Goal: Task Accomplishment & Management: Manage account settings

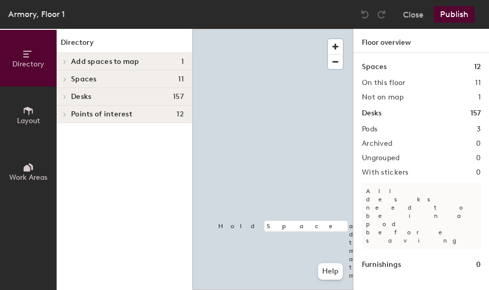
click at [269, 29] on div at bounding box center [273, 29] width 161 height 0
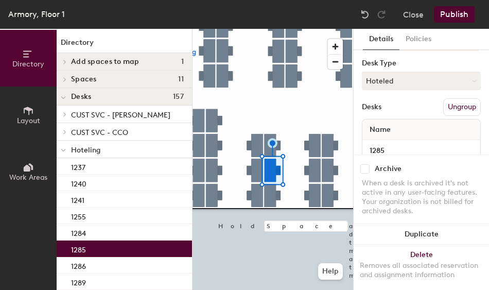
scroll to position [103, 0]
click at [401, 76] on button "Hoteled" at bounding box center [421, 80] width 119 height 19
click at [398, 113] on div "Assigned" at bounding box center [414, 112] width 103 height 15
click at [463, 105] on button "Ungroup" at bounding box center [462, 107] width 38 height 18
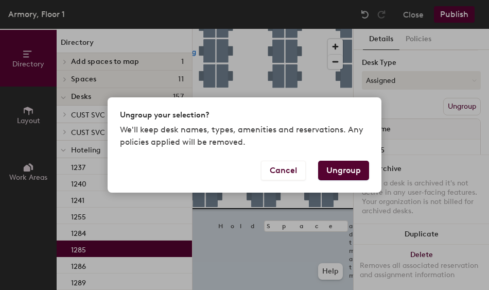
click at [347, 169] on button "Ungroup" at bounding box center [343, 171] width 51 height 20
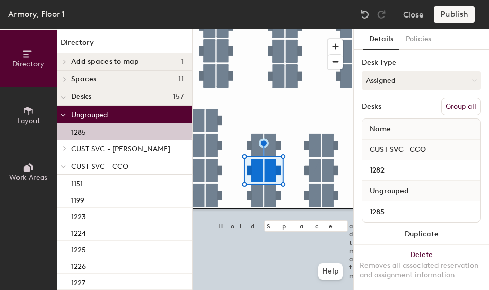
click at [455, 108] on button "Group all" at bounding box center [461, 107] width 40 height 18
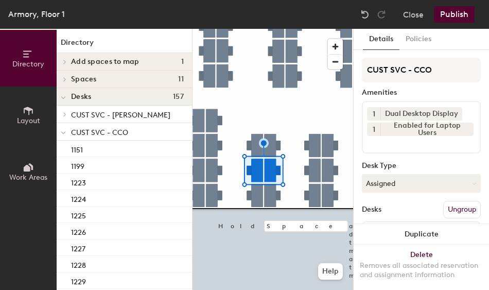
click at [465, 13] on button "Publish" at bounding box center [454, 14] width 41 height 16
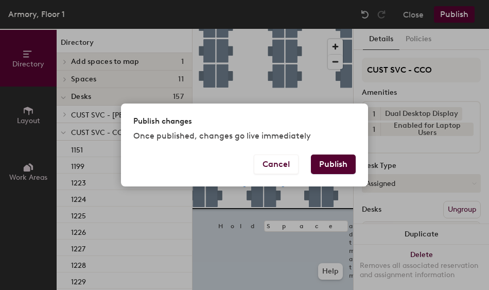
click at [340, 166] on button "Publish" at bounding box center [333, 164] width 45 height 20
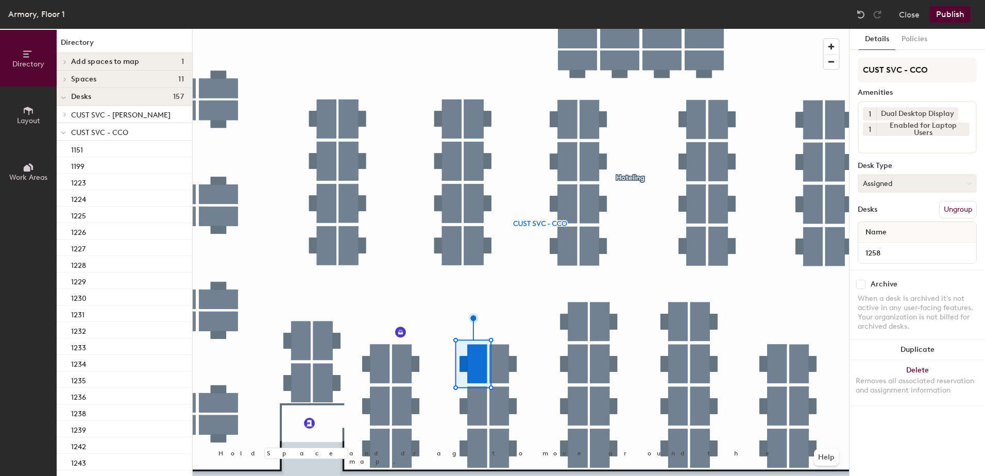
click at [880, 188] on button "Assigned" at bounding box center [916, 183] width 119 height 19
click at [888, 257] on div "Assigned Hot Hoteled" at bounding box center [916, 231] width 119 height 56
drag, startPoint x: 897, startPoint y: 182, endPoint x: 900, endPoint y: 197, distance: 15.4
click at [897, 182] on button "Assigned" at bounding box center [916, 183] width 119 height 19
click at [903, 243] on div "Hoteled" at bounding box center [909, 245] width 103 height 15
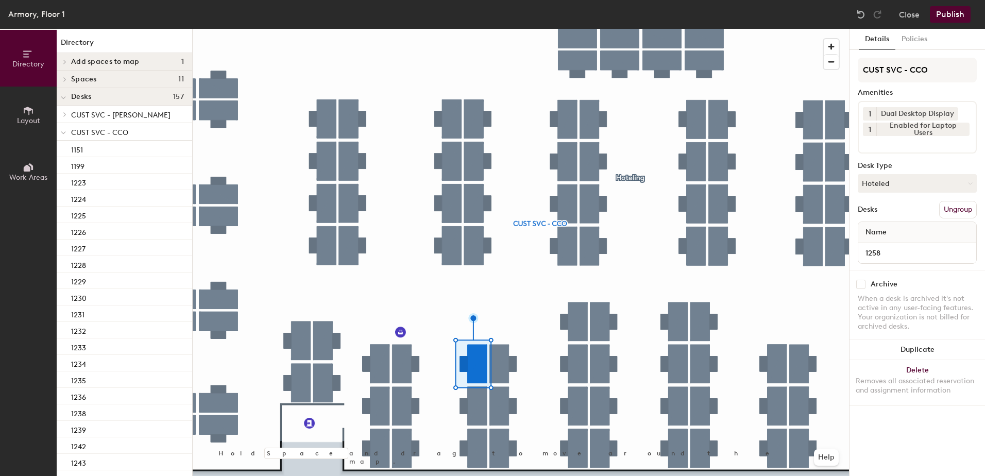
click at [953, 212] on button "Ungroup" at bounding box center [958, 210] width 38 height 18
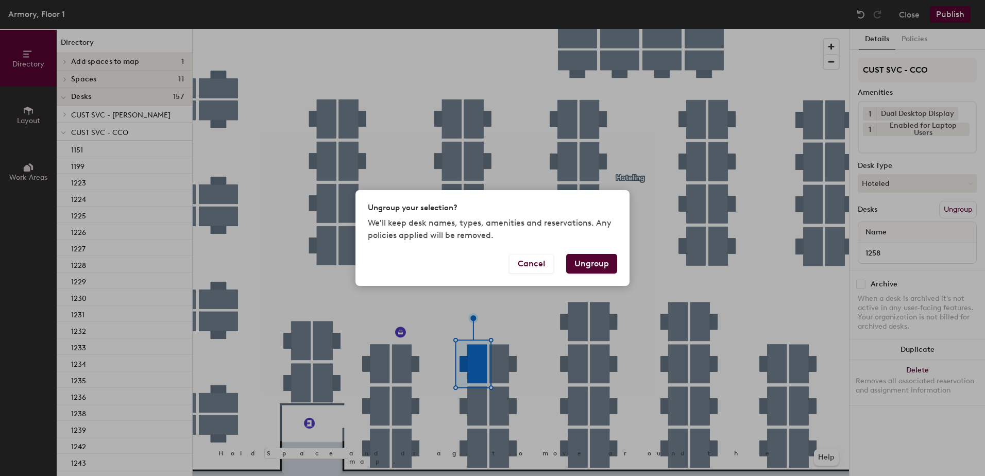
click at [591, 264] on button "Ungroup" at bounding box center [591, 264] width 51 height 20
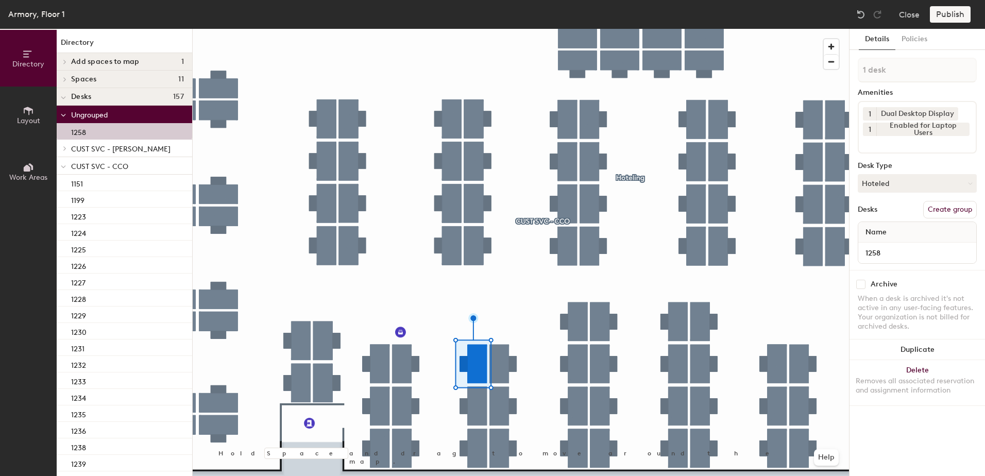
click at [65, 165] on icon at bounding box center [63, 167] width 5 height 4
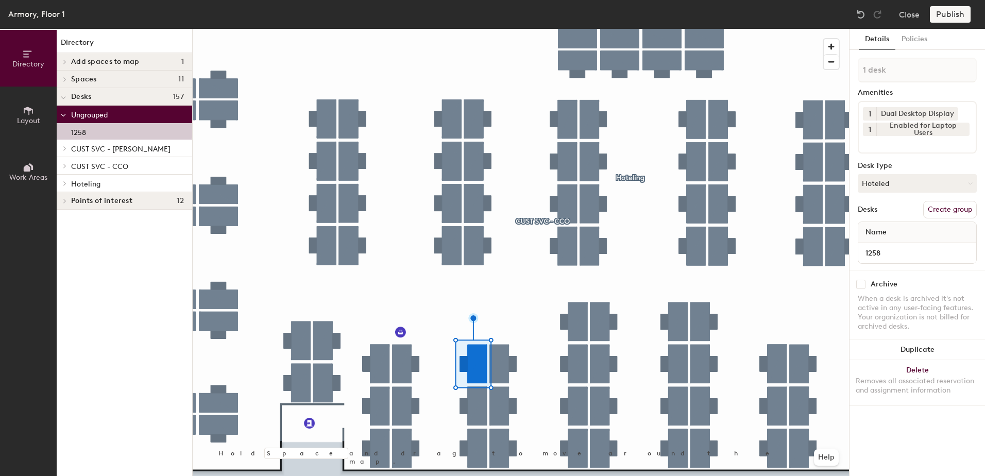
click at [65, 185] on icon at bounding box center [65, 183] width 4 height 5
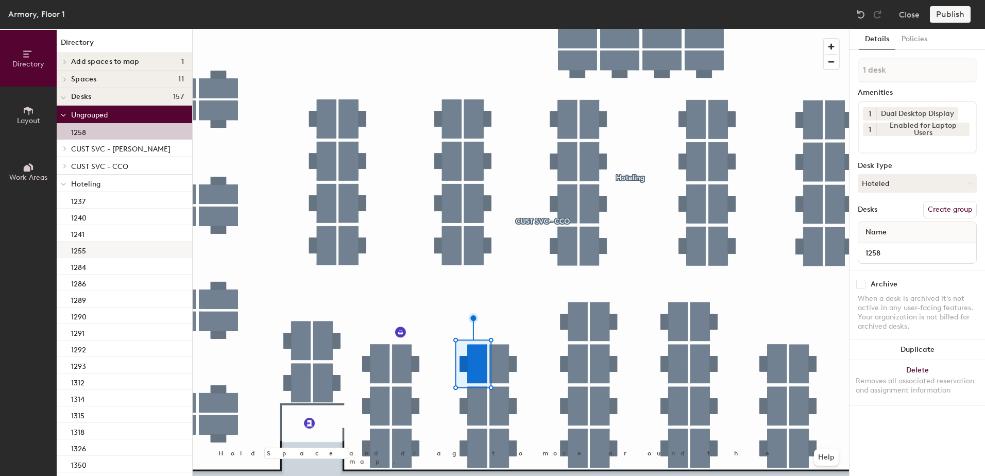
click at [103, 251] on div "1255" at bounding box center [124, 250] width 135 height 16
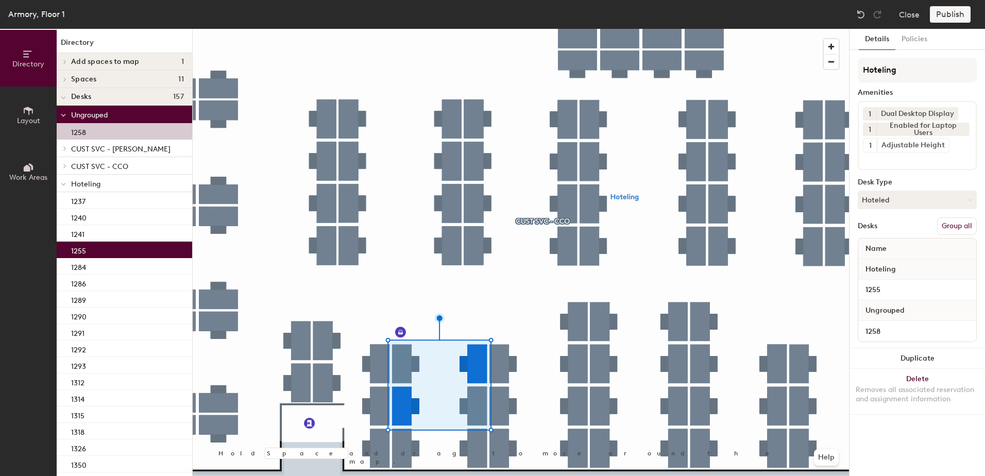
click at [955, 225] on button "Group all" at bounding box center [957, 226] width 40 height 18
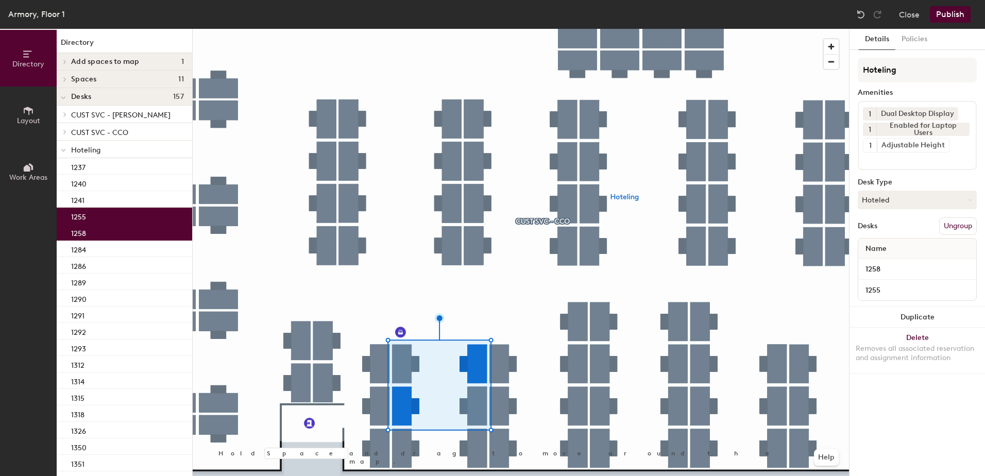
click at [945, 21] on div "Armory, Floor 1 Close Publish" at bounding box center [492, 14] width 985 height 29
click at [944, 19] on button "Publish" at bounding box center [950, 14] width 41 height 16
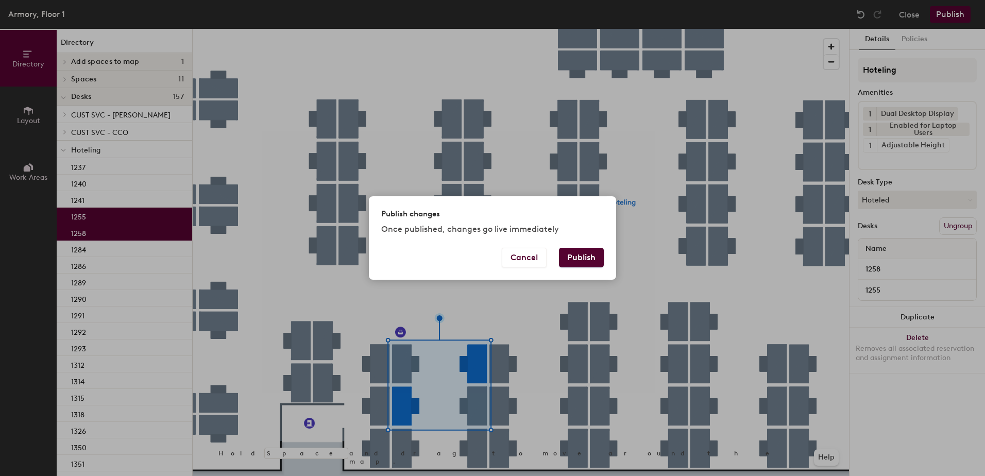
drag, startPoint x: 590, startPoint y: 256, endPoint x: 596, endPoint y: 257, distance: 6.4
click at [590, 254] on button "Publish" at bounding box center [581, 258] width 45 height 20
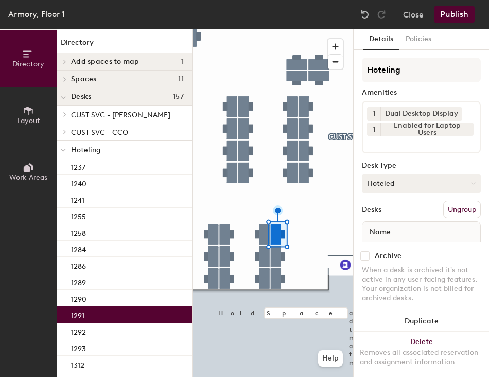
click at [404, 185] on button "Hoteled" at bounding box center [421, 183] width 119 height 19
click at [398, 218] on div "Assigned" at bounding box center [414, 215] width 103 height 15
click at [455, 211] on button "Ungroup" at bounding box center [462, 210] width 38 height 18
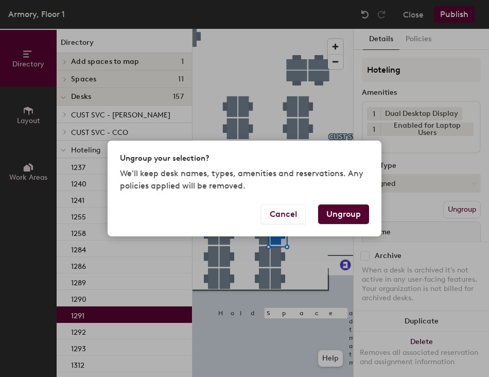
click at [346, 211] on button "Ungroup" at bounding box center [343, 214] width 51 height 20
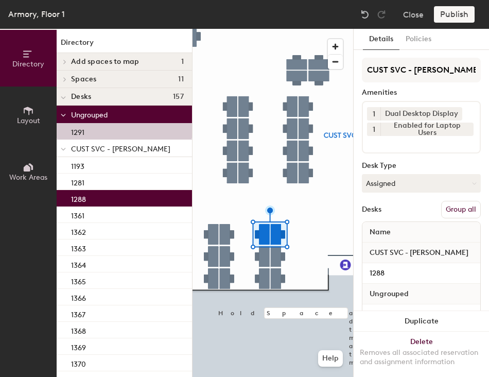
click at [454, 210] on button "Group all" at bounding box center [461, 210] width 40 height 18
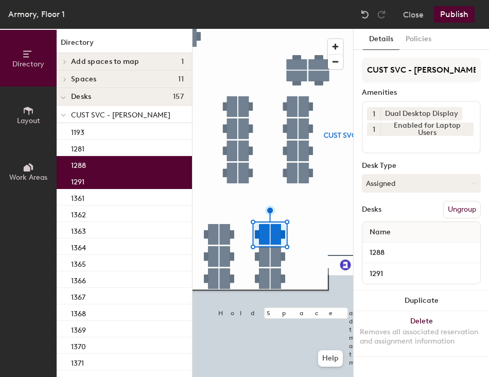
click at [459, 17] on button "Publish" at bounding box center [454, 14] width 41 height 16
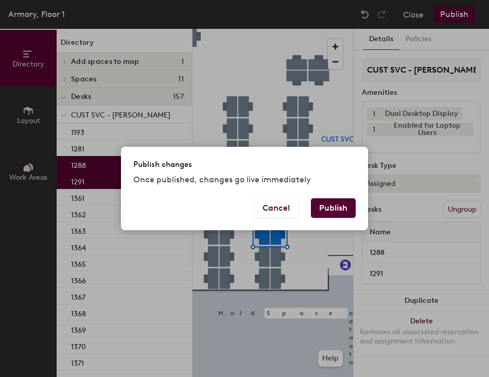
click at [335, 209] on button "Publish" at bounding box center [333, 208] width 45 height 20
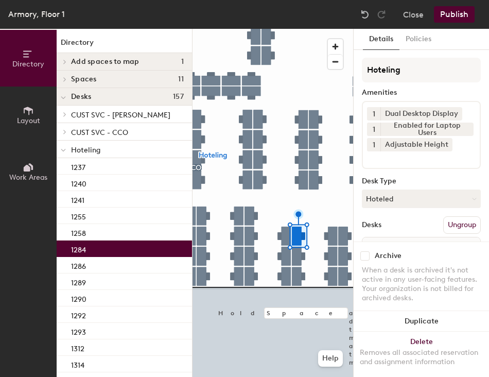
drag, startPoint x: 399, startPoint y: 197, endPoint x: 401, endPoint y: 216, distance: 19.7
click at [399, 199] on button "Hoteled" at bounding box center [421, 199] width 119 height 19
click at [404, 227] on div "Assigned" at bounding box center [414, 230] width 103 height 15
click at [456, 225] on button "Ungroup" at bounding box center [462, 225] width 38 height 18
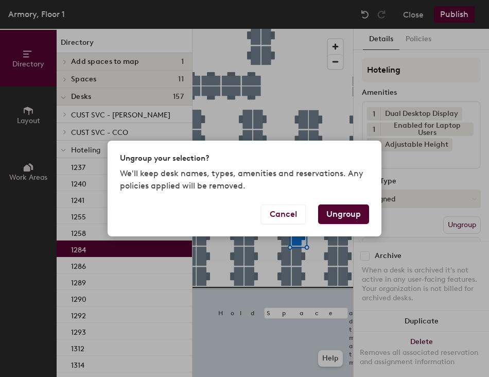
click at [342, 216] on button "Ungroup" at bounding box center [343, 214] width 51 height 20
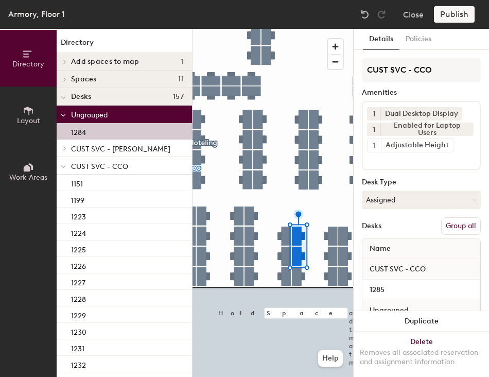
click at [441, 229] on button "Group all" at bounding box center [461, 226] width 40 height 18
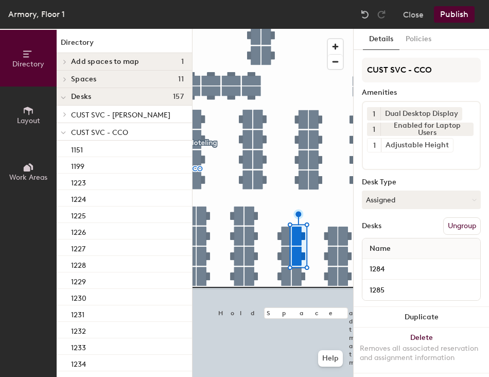
click at [444, 20] on button "Publish" at bounding box center [454, 14] width 41 height 16
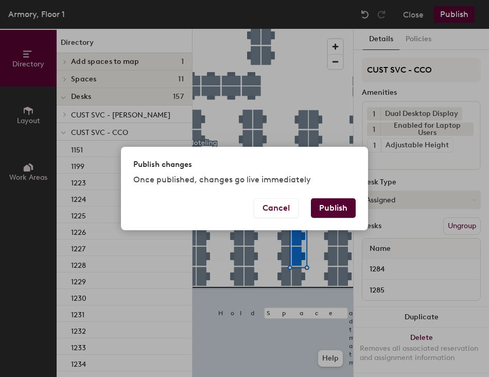
click at [325, 214] on button "Publish" at bounding box center [333, 208] width 45 height 20
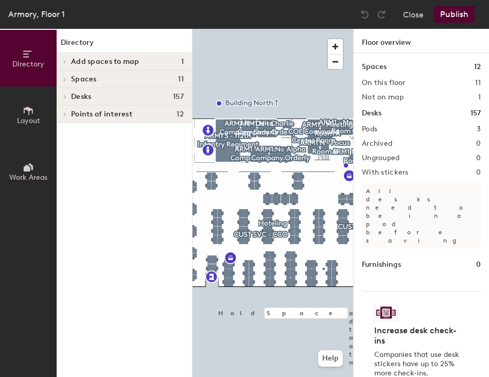
click at [323, 29] on div at bounding box center [273, 29] width 161 height 0
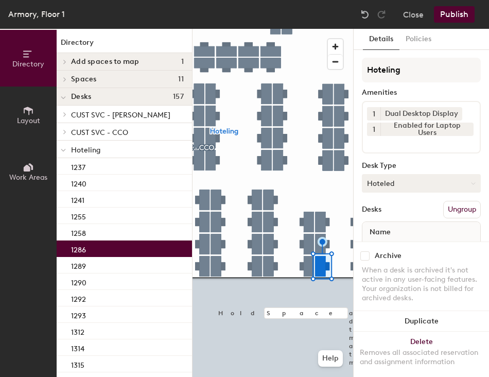
click at [383, 190] on button "Hoteled" at bounding box center [421, 183] width 119 height 19
click at [393, 218] on div "Assigned" at bounding box center [414, 215] width 103 height 15
click at [445, 213] on button "Ungroup" at bounding box center [462, 210] width 38 height 18
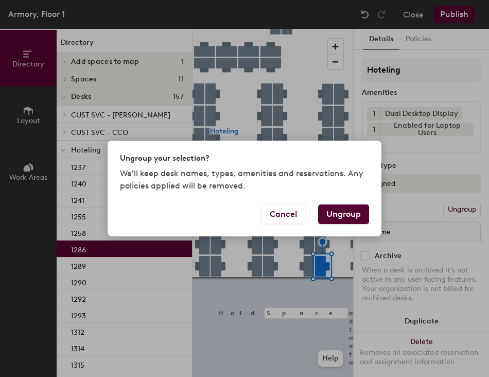
click at [339, 216] on button "Ungroup" at bounding box center [343, 214] width 51 height 20
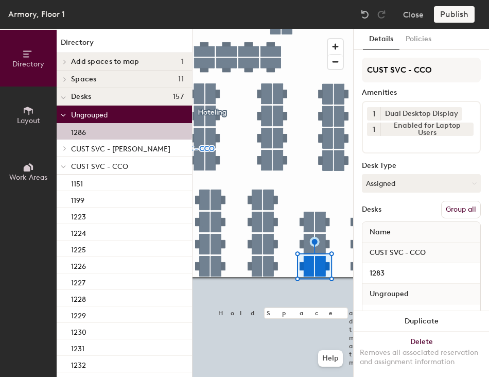
click at [441, 214] on button "Group all" at bounding box center [461, 210] width 40 height 18
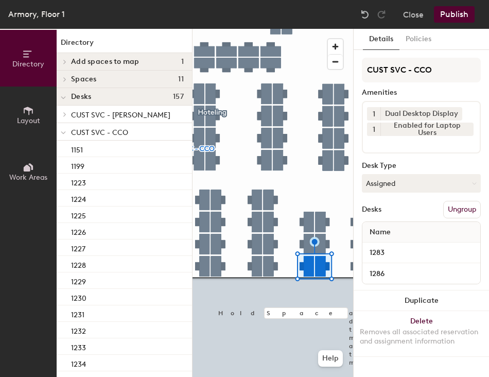
click at [461, 22] on div "Armory, Floor 1 Close Publish" at bounding box center [244, 14] width 489 height 29
click at [450, 23] on div "Armory, Floor 1 Close Publish" at bounding box center [244, 14] width 489 height 29
click at [454, 19] on button "Publish" at bounding box center [454, 14] width 41 height 16
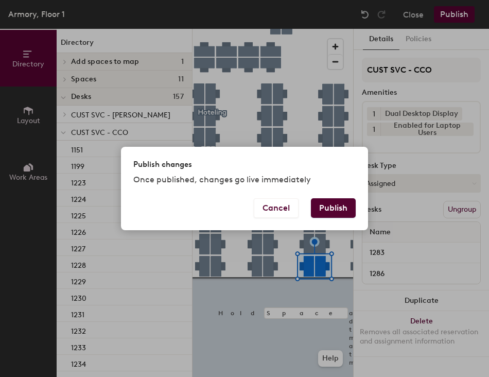
click at [341, 206] on button "Publish" at bounding box center [333, 208] width 45 height 20
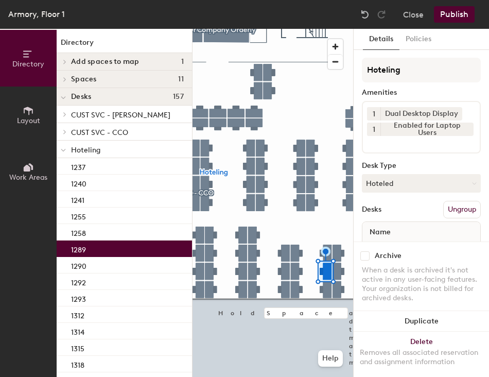
drag, startPoint x: 390, startPoint y: 180, endPoint x: 397, endPoint y: 198, distance: 19.2
click at [393, 184] on button "Hoteled" at bounding box center [421, 183] width 119 height 19
click at [399, 217] on div "Assigned" at bounding box center [414, 215] width 103 height 15
click at [449, 211] on button "Ungroup" at bounding box center [462, 210] width 38 height 18
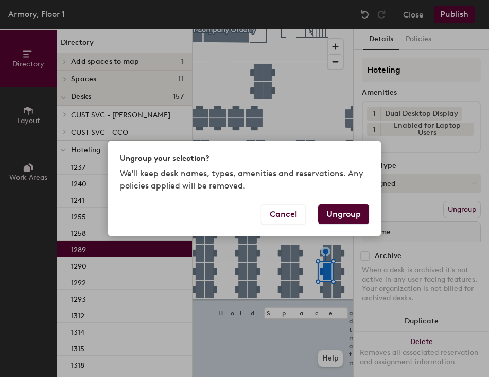
click at [337, 217] on button "Ungroup" at bounding box center [343, 214] width 51 height 20
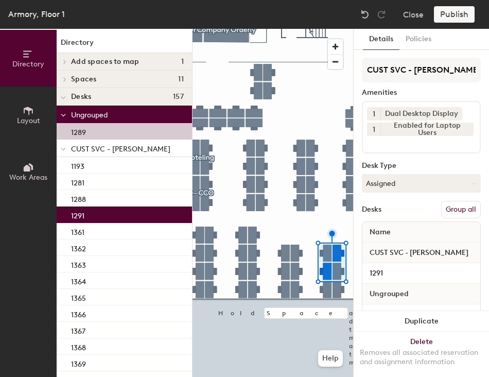
drag, startPoint x: 447, startPoint y: 215, endPoint x: 451, endPoint y: 195, distance: 20.4
click at [447, 214] on button "Group all" at bounding box center [461, 210] width 40 height 18
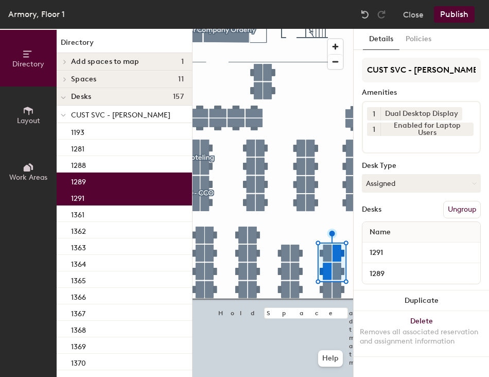
click at [458, 22] on div "Armory, Floor 1 Close Publish" at bounding box center [244, 14] width 489 height 29
click at [452, 21] on button "Publish" at bounding box center [454, 14] width 41 height 16
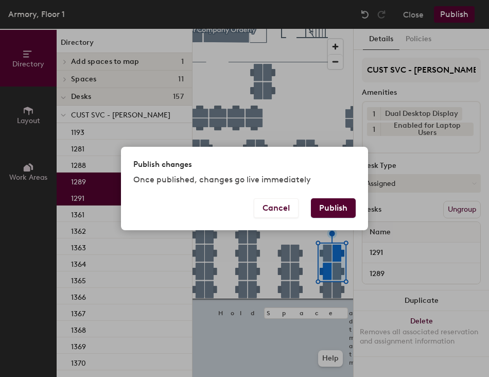
click at [328, 208] on button "Publish" at bounding box center [333, 208] width 45 height 20
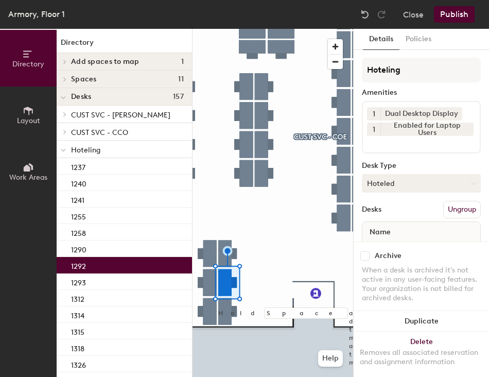
click at [415, 186] on button "Hoteled" at bounding box center [421, 183] width 119 height 19
click at [414, 212] on div "Assigned" at bounding box center [414, 215] width 103 height 15
click at [457, 207] on button "Ungroup" at bounding box center [462, 210] width 38 height 18
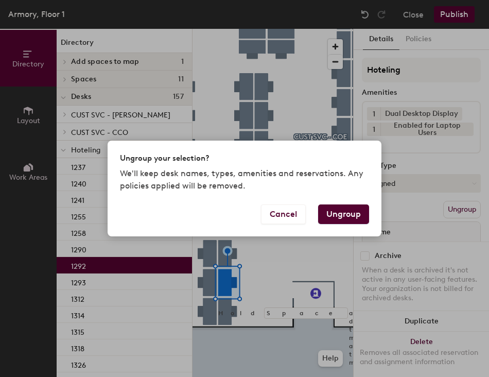
click at [355, 216] on button "Ungroup" at bounding box center [343, 214] width 51 height 20
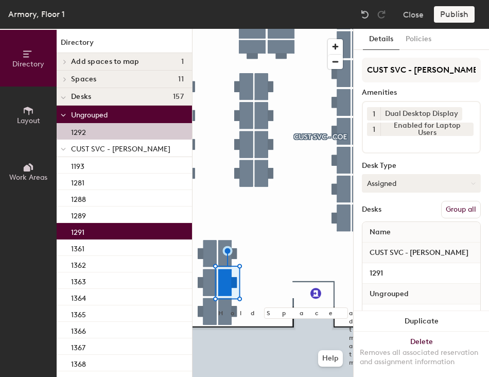
click at [455, 210] on button "Group all" at bounding box center [461, 210] width 40 height 18
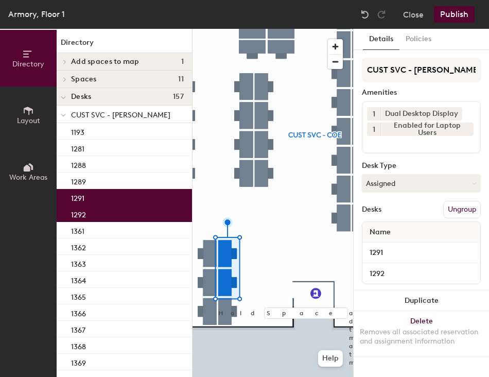
click at [454, 18] on button "Publish" at bounding box center [454, 14] width 41 height 16
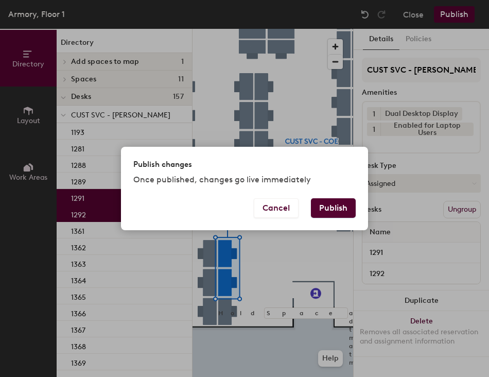
click at [329, 206] on button "Publish" at bounding box center [333, 208] width 45 height 20
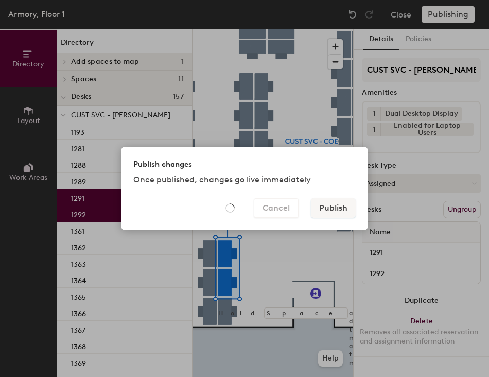
click at [303, 299] on div "Publish changes Once published, changes go live immediately Cancel Publish" at bounding box center [244, 188] width 489 height 377
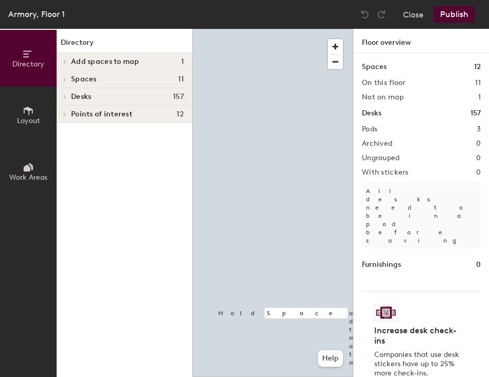
click at [294, 29] on div at bounding box center [273, 29] width 161 height 0
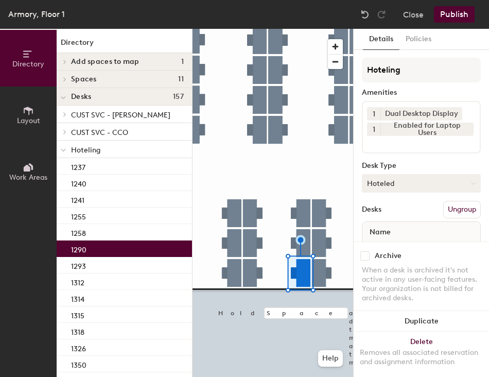
click at [398, 185] on button "Hoteled" at bounding box center [421, 183] width 119 height 19
click at [395, 216] on div "Assigned" at bounding box center [414, 215] width 103 height 15
click at [451, 211] on button "Ungroup" at bounding box center [462, 210] width 38 height 18
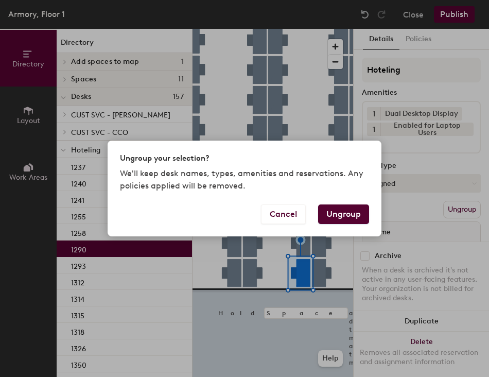
click at [345, 214] on button "Ungroup" at bounding box center [343, 214] width 51 height 20
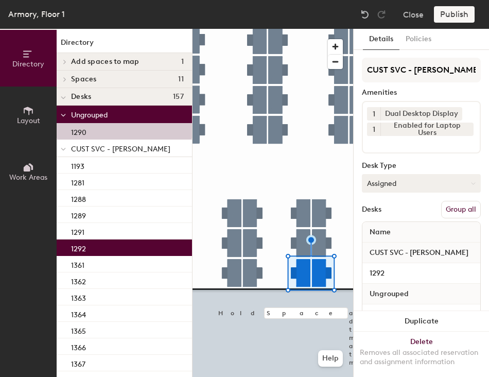
drag, startPoint x: 452, startPoint y: 214, endPoint x: 459, endPoint y: 175, distance: 39.8
click at [453, 211] on button "Group all" at bounding box center [461, 210] width 40 height 18
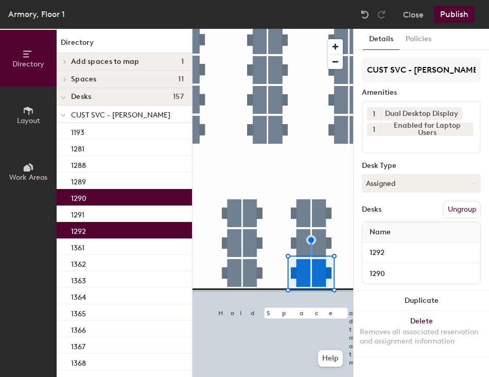
click at [453, 12] on button "Publish" at bounding box center [454, 14] width 41 height 16
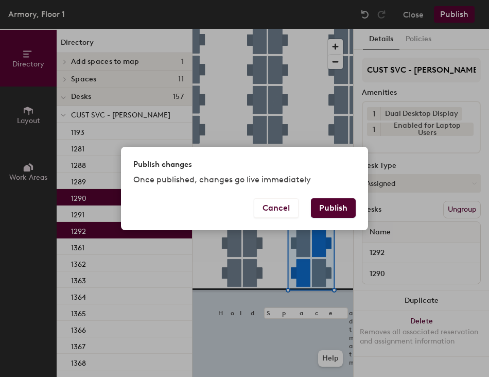
click at [337, 201] on button "Publish" at bounding box center [333, 208] width 45 height 20
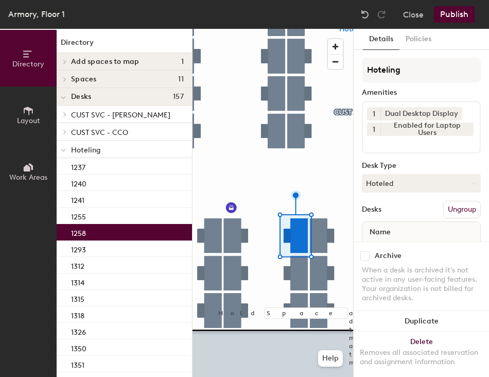
drag, startPoint x: 391, startPoint y: 184, endPoint x: 391, endPoint y: 201, distance: 16.5
click at [391, 189] on button "Hoteled" at bounding box center [421, 183] width 119 height 19
click at [396, 216] on div "Assigned" at bounding box center [414, 215] width 103 height 15
click at [458, 212] on button "Ungroup" at bounding box center [462, 210] width 38 height 18
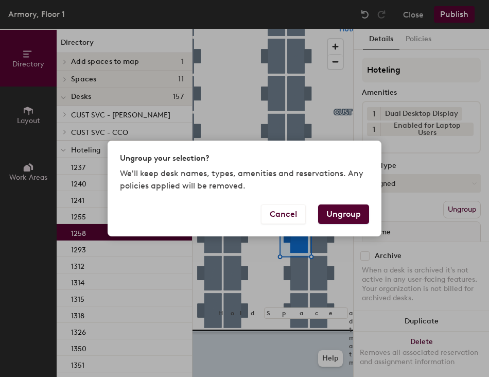
click at [354, 215] on button "Ungroup" at bounding box center [343, 214] width 51 height 20
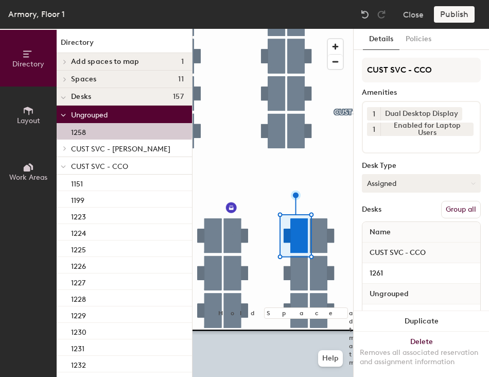
click at [445, 211] on button "Group all" at bounding box center [461, 210] width 40 height 18
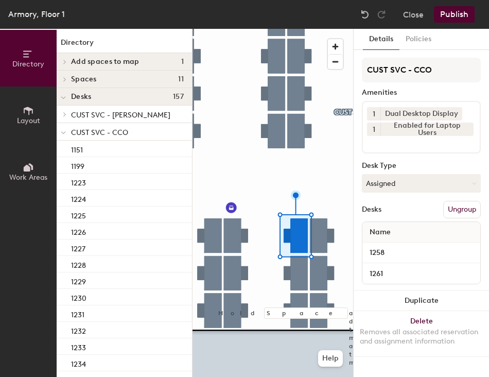
click at [459, 16] on button "Publish" at bounding box center [454, 14] width 41 height 16
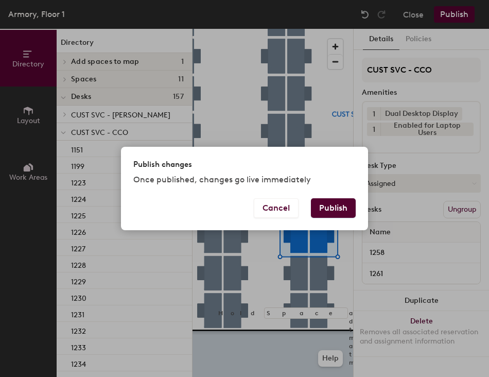
click at [338, 212] on button "Publish" at bounding box center [333, 208] width 45 height 20
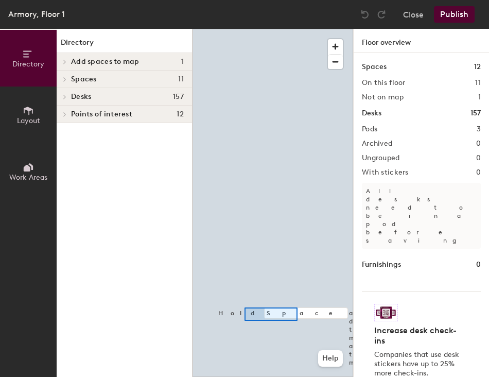
click at [245, 29] on div at bounding box center [273, 29] width 161 height 0
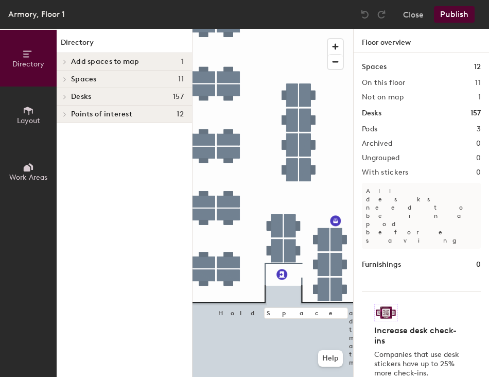
click at [336, 29] on div at bounding box center [273, 29] width 161 height 0
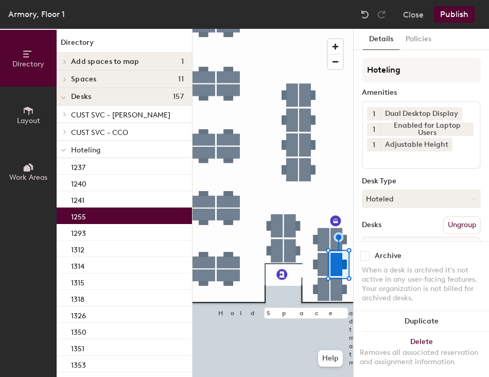
drag, startPoint x: 411, startPoint y: 201, endPoint x: 411, endPoint y: 216, distance: 14.9
click at [411, 202] on button "Hoteled" at bounding box center [421, 199] width 119 height 19
click at [409, 225] on div "Assigned" at bounding box center [414, 230] width 103 height 15
click at [459, 223] on button "Ungroup" at bounding box center [462, 225] width 38 height 18
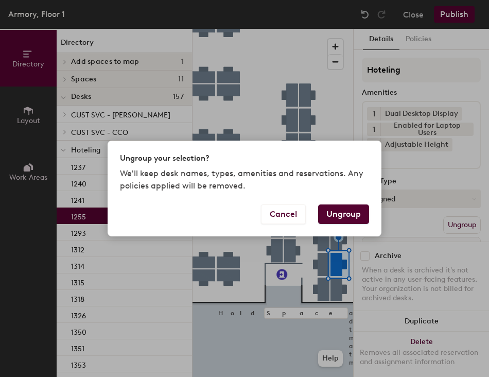
click at [342, 214] on button "Ungroup" at bounding box center [343, 214] width 51 height 20
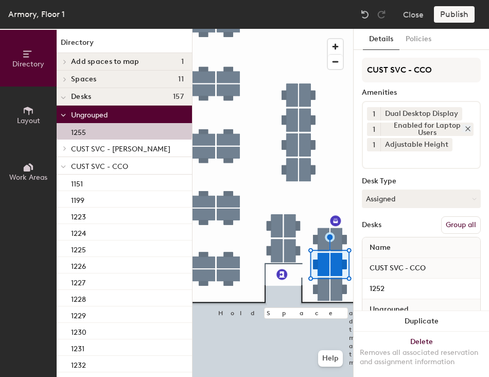
drag, startPoint x: 445, startPoint y: 227, endPoint x: 447, endPoint y: 130, distance: 97.4
click at [445, 226] on button "Group all" at bounding box center [461, 225] width 40 height 18
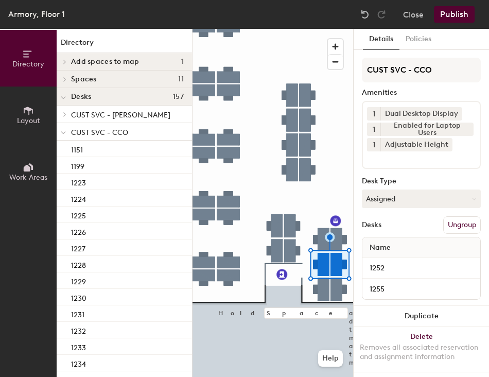
click at [451, 18] on button "Publish" at bounding box center [454, 14] width 41 height 16
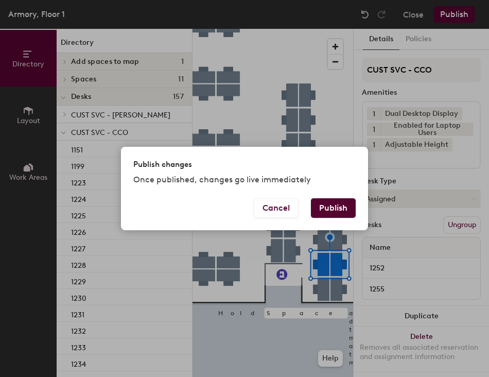
click at [334, 221] on div "Cancel Publish" at bounding box center [244, 214] width 247 height 32
drag, startPoint x: 334, startPoint y: 221, endPoint x: 331, endPoint y: 212, distance: 9.5
click at [335, 212] on button "Publish" at bounding box center [333, 208] width 45 height 20
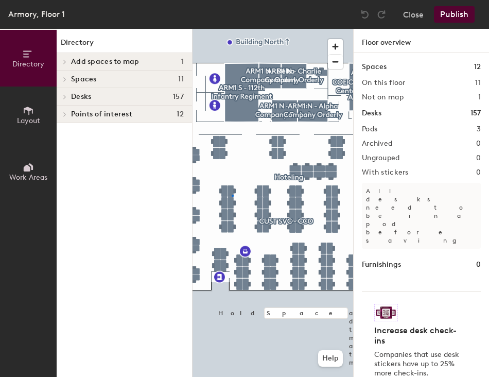
click at [232, 29] on div at bounding box center [273, 29] width 161 height 0
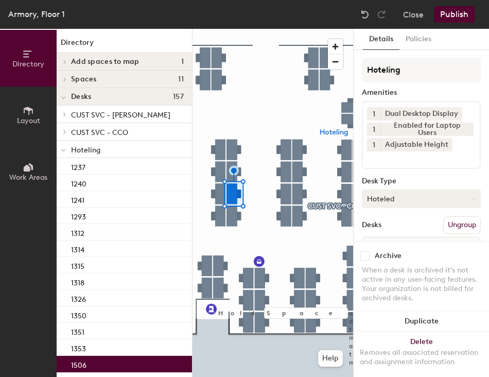
click at [383, 199] on button "Hoteled" at bounding box center [421, 199] width 119 height 19
click at [400, 232] on div "Assigned" at bounding box center [414, 230] width 103 height 15
click at [443, 223] on button "Ungroup" at bounding box center [462, 225] width 38 height 18
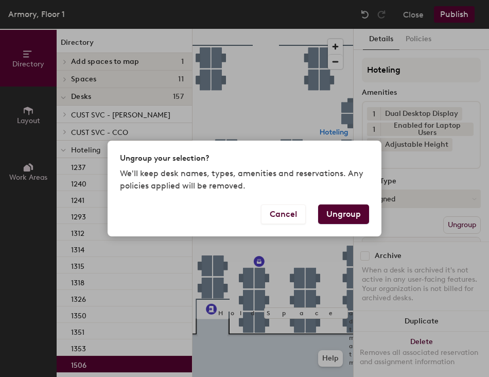
click at [336, 216] on button "Ungroup" at bounding box center [343, 214] width 51 height 20
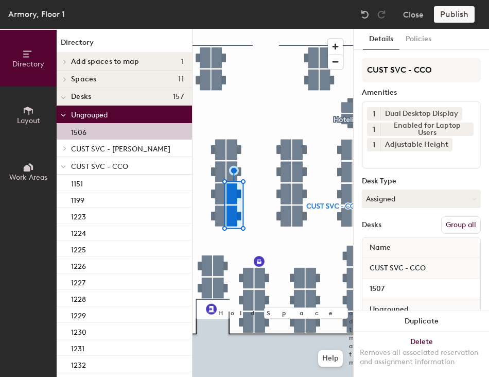
drag, startPoint x: 454, startPoint y: 225, endPoint x: 444, endPoint y: 177, distance: 48.8
click at [455, 223] on button "Group all" at bounding box center [461, 225] width 40 height 18
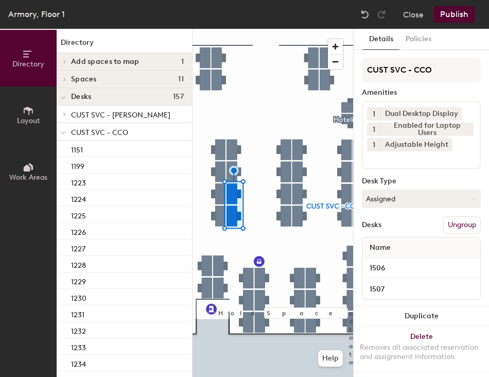
click at [450, 13] on button "Publish" at bounding box center [454, 14] width 41 height 16
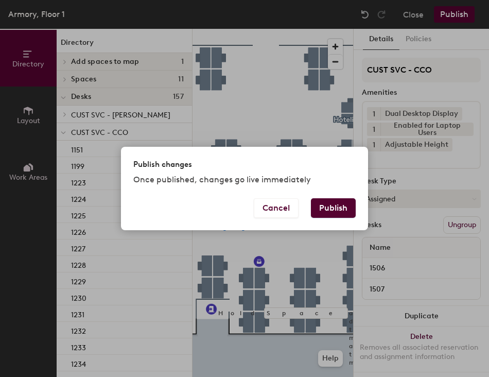
drag, startPoint x: 335, startPoint y: 205, endPoint x: 329, endPoint y: 220, distance: 16.0
click at [334, 205] on button "Publish" at bounding box center [333, 208] width 45 height 20
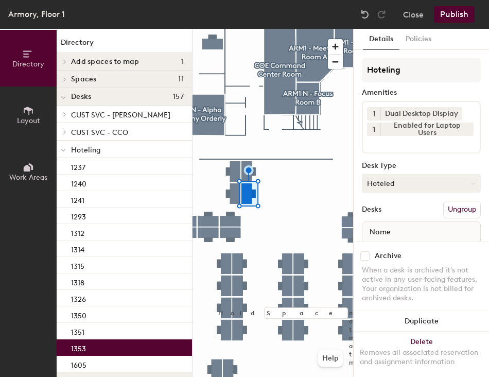
click at [387, 189] on button "Hoteled" at bounding box center [421, 183] width 119 height 19
drag, startPoint x: 397, startPoint y: 219, endPoint x: 416, endPoint y: 217, distance: 19.1
click at [397, 218] on div "Assigned" at bounding box center [414, 215] width 103 height 15
click at [445, 214] on button "Ungroup" at bounding box center [462, 210] width 38 height 18
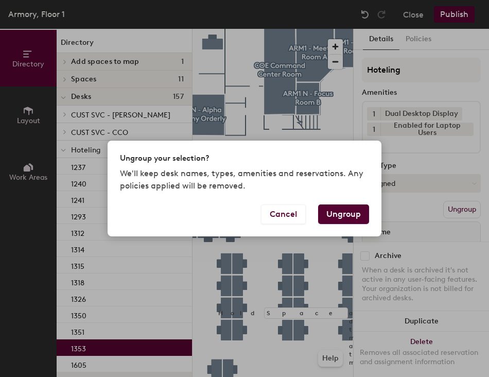
click at [343, 218] on button "Ungroup" at bounding box center [343, 214] width 51 height 20
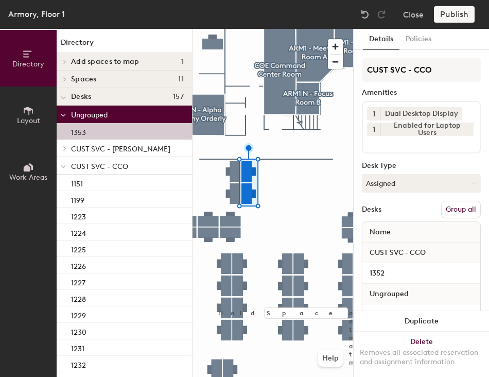
click at [444, 208] on button "Group all" at bounding box center [461, 210] width 40 height 18
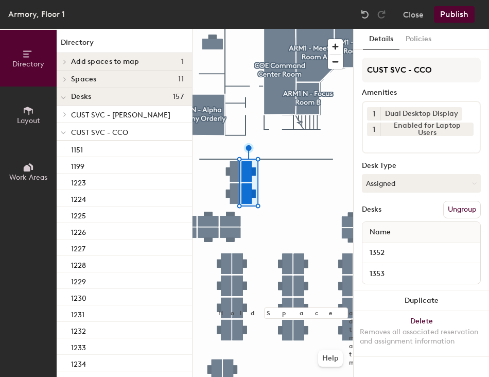
click at [450, 10] on button "Publish" at bounding box center [454, 14] width 41 height 16
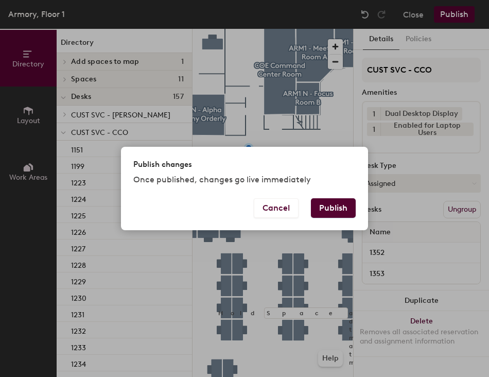
click at [330, 208] on button "Publish" at bounding box center [333, 208] width 45 height 20
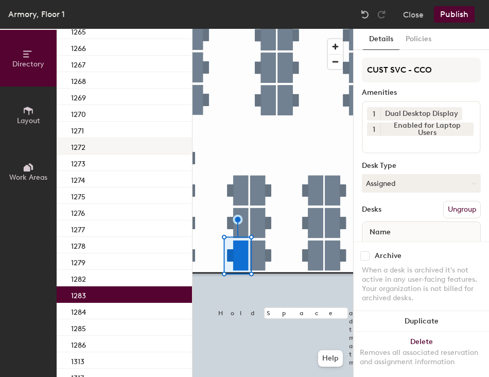
scroll to position [772, 0]
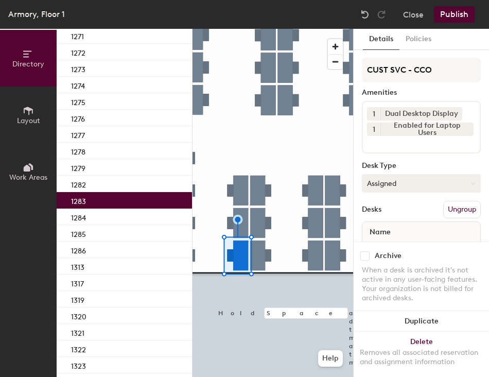
drag, startPoint x: 399, startPoint y: 181, endPoint x: 398, endPoint y: 192, distance: 11.3
click at [399, 180] on button "Assigned" at bounding box center [421, 183] width 119 height 19
click at [391, 245] on div "Hoteled" at bounding box center [414, 245] width 103 height 15
click at [452, 208] on button "Ungroup" at bounding box center [462, 210] width 38 height 18
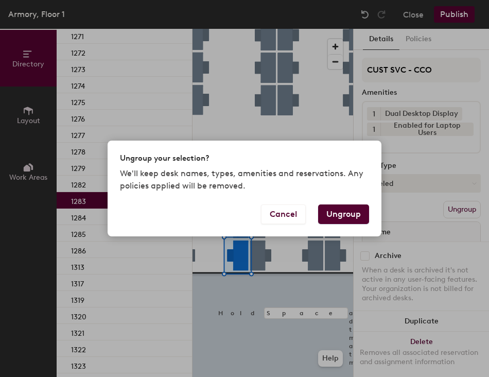
click at [334, 216] on button "Ungroup" at bounding box center [343, 214] width 51 height 20
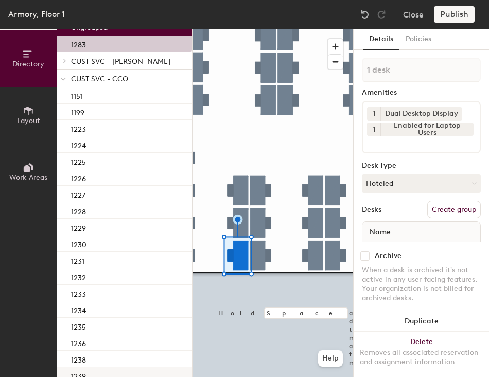
scroll to position [0, 0]
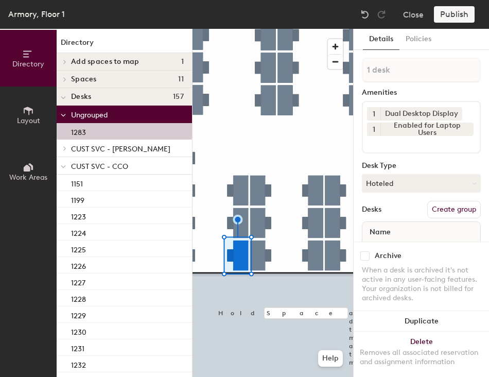
click at [64, 166] on icon at bounding box center [63, 167] width 5 height 4
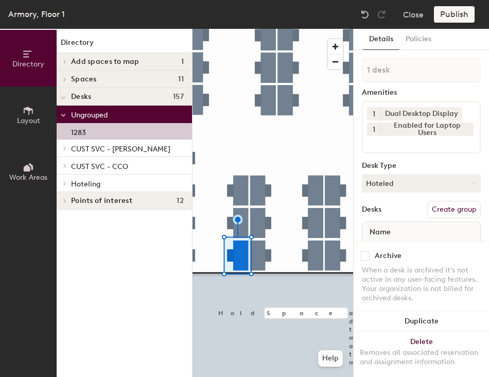
click at [64, 184] on icon at bounding box center [65, 183] width 4 height 5
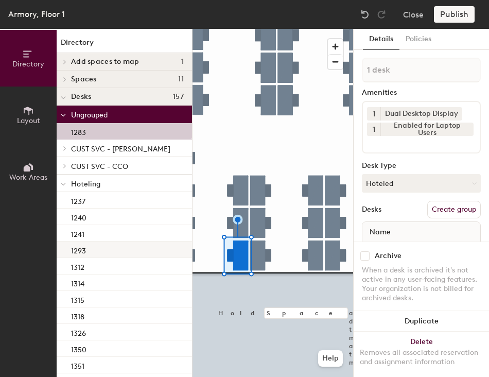
click at [96, 244] on div "1293" at bounding box center [124, 250] width 135 height 16
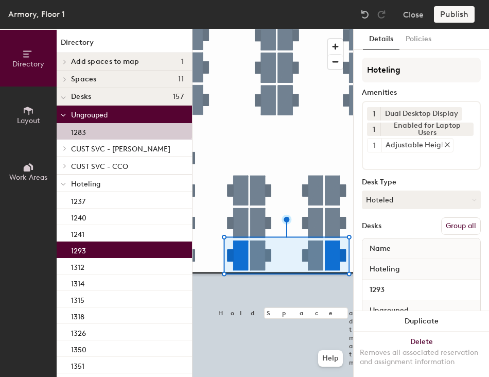
drag, startPoint x: 450, startPoint y: 226, endPoint x: 447, endPoint y: 145, distance: 80.9
click at [451, 225] on button "Group all" at bounding box center [461, 226] width 40 height 18
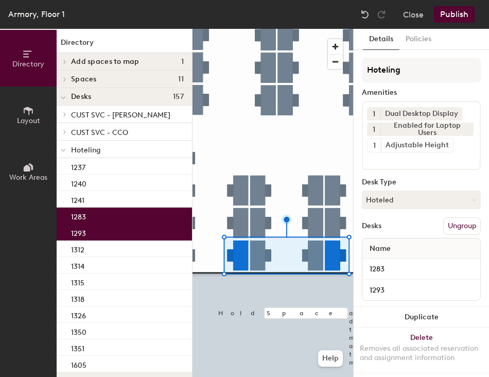
click at [450, 15] on button "Publish" at bounding box center [454, 14] width 41 height 16
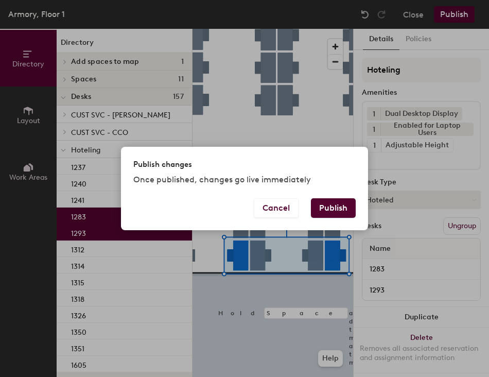
click at [330, 211] on button "Publish" at bounding box center [333, 208] width 45 height 20
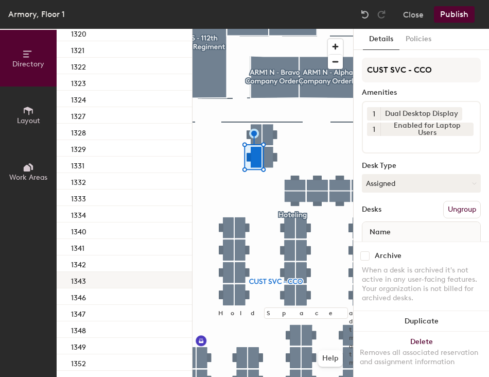
scroll to position [875, 0]
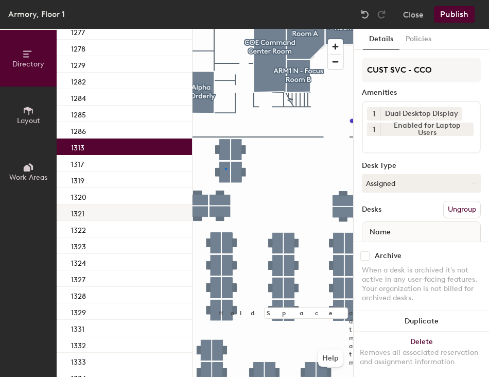
click at [226, 29] on div at bounding box center [273, 29] width 161 height 0
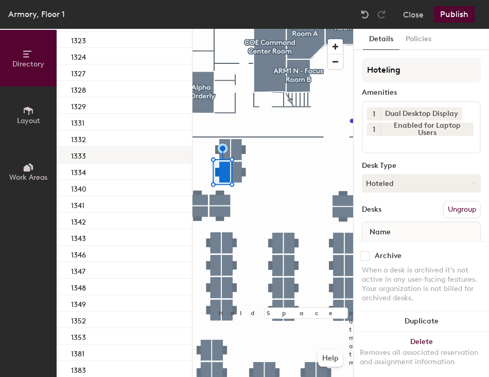
scroll to position [1133, 0]
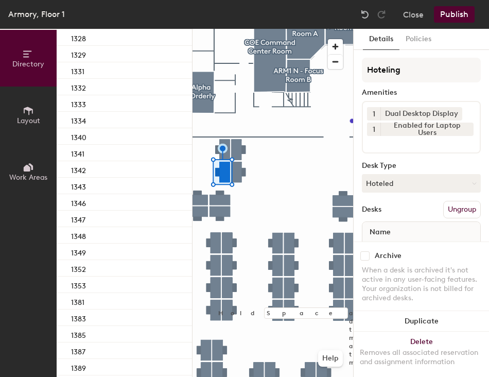
drag, startPoint x: 226, startPoint y: 168, endPoint x: 439, endPoint y: 146, distance: 214.8
click at [439, 146] on div "Directory Layout Work Areas Directory Add spaces to map 1 ARM1 N - Focus Room A…" at bounding box center [244, 203] width 489 height 348
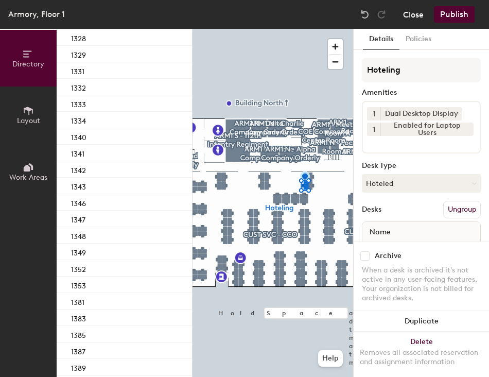
click at [417, 14] on button "Close" at bounding box center [413, 14] width 21 height 16
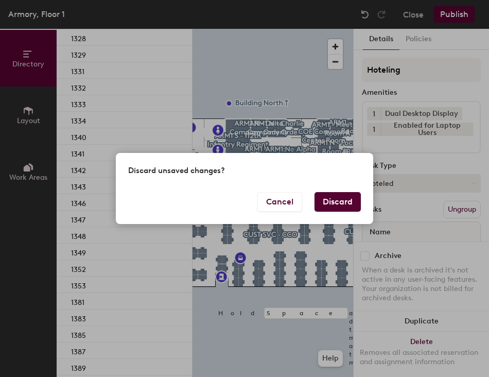
click at [329, 200] on button "Discard" at bounding box center [338, 202] width 46 height 20
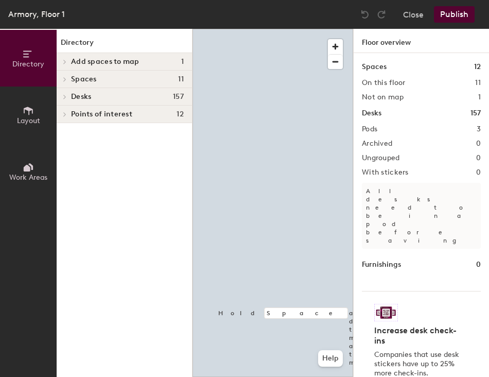
click at [258, 29] on div at bounding box center [273, 29] width 161 height 0
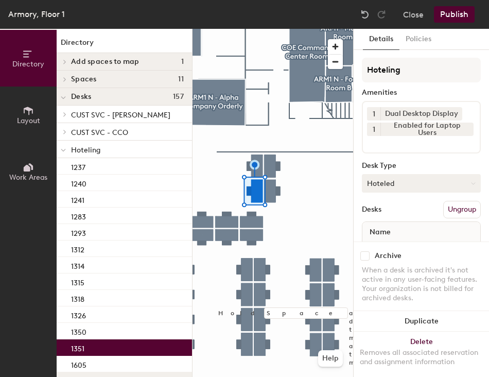
click at [419, 185] on button "Hoteled" at bounding box center [421, 183] width 119 height 19
click at [404, 218] on div "Assigned" at bounding box center [414, 215] width 103 height 15
click at [452, 214] on button "Ungroup" at bounding box center [462, 210] width 38 height 18
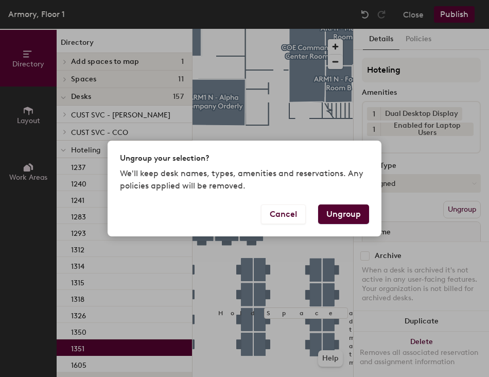
click at [340, 219] on button "Ungroup" at bounding box center [343, 214] width 51 height 20
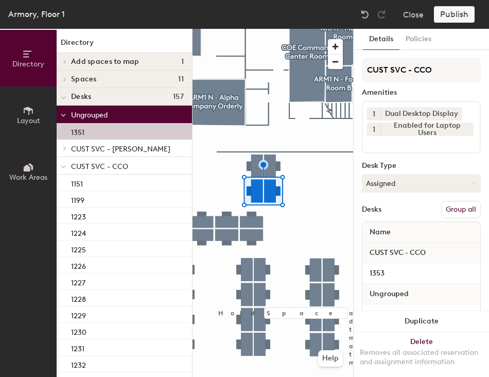
click at [448, 209] on button "Group all" at bounding box center [461, 210] width 40 height 18
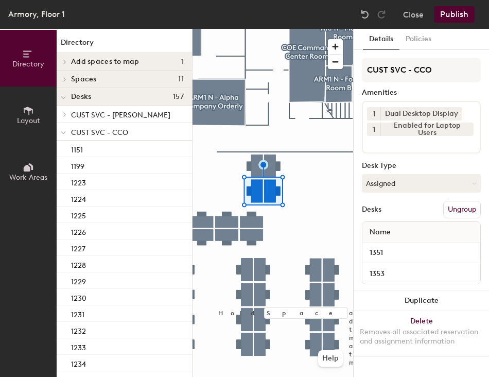
click at [440, 19] on button "Publish" at bounding box center [454, 14] width 41 height 16
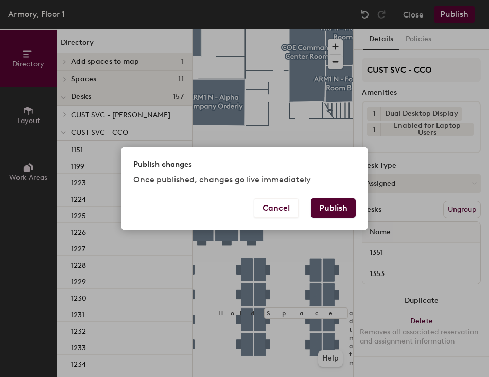
drag, startPoint x: 328, startPoint y: 218, endPoint x: 330, endPoint y: 231, distance: 13.5
click at [330, 231] on div "Publish changes Once published, changes go live immediately Cancel Publish" at bounding box center [244, 188] width 489 height 377
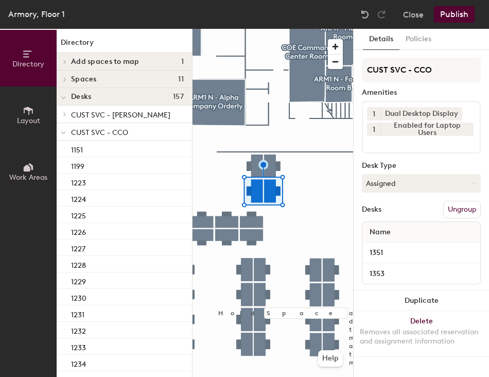
click at [453, 14] on button "Publish" at bounding box center [454, 14] width 41 height 16
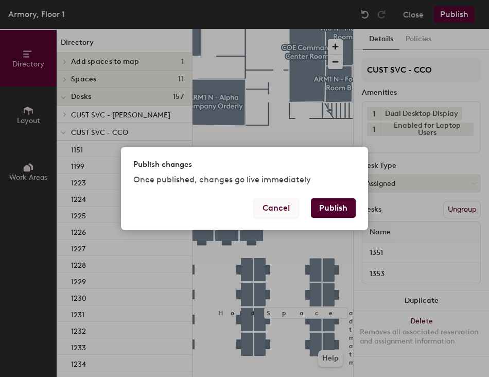
click at [275, 214] on button "Cancel" at bounding box center [276, 208] width 45 height 20
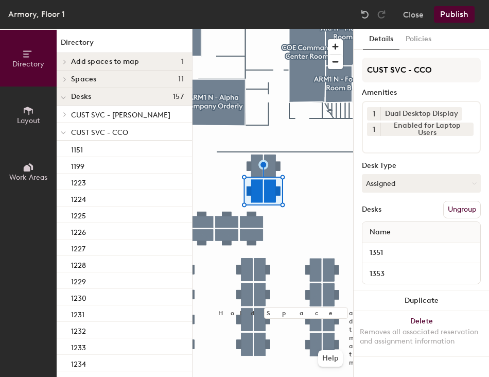
click at [450, 207] on button "Ungroup" at bounding box center [462, 210] width 38 height 18
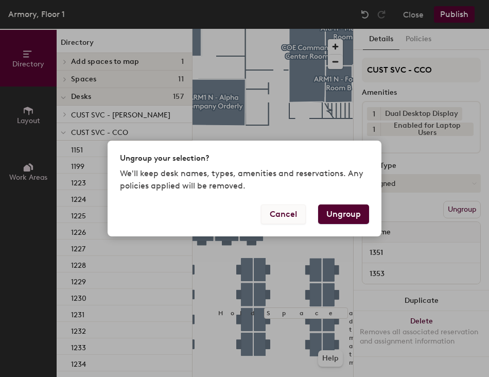
click at [285, 213] on button "Cancel" at bounding box center [283, 214] width 45 height 20
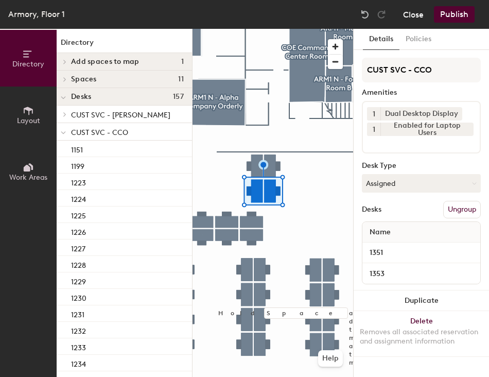
click at [415, 10] on button "Close" at bounding box center [413, 14] width 21 height 16
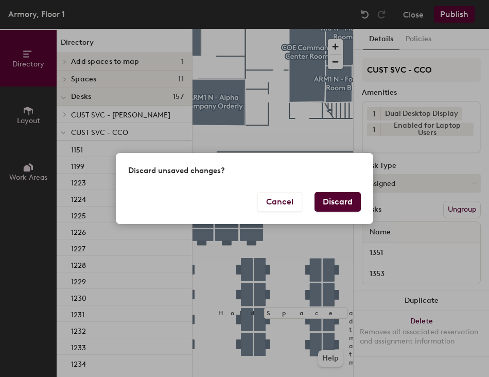
click at [336, 201] on button "Discard" at bounding box center [338, 202] width 46 height 20
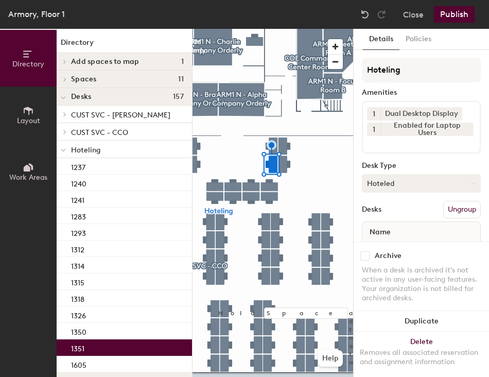
click at [399, 187] on button "Hoteled" at bounding box center [421, 183] width 119 height 19
click at [397, 215] on div "Assigned" at bounding box center [414, 215] width 103 height 15
click at [446, 205] on button "Ungroup" at bounding box center [462, 210] width 38 height 18
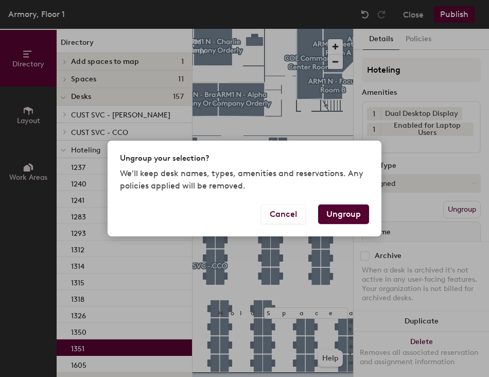
click at [353, 214] on button "Ungroup" at bounding box center [343, 214] width 51 height 20
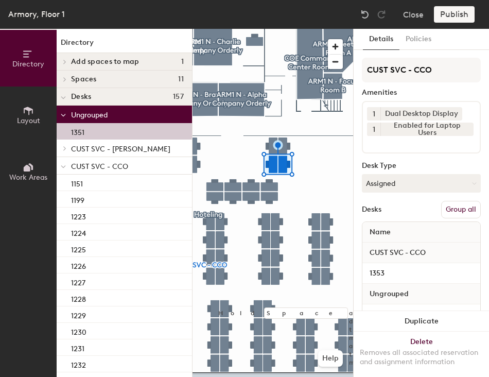
click at [449, 213] on button "Group all" at bounding box center [461, 210] width 40 height 18
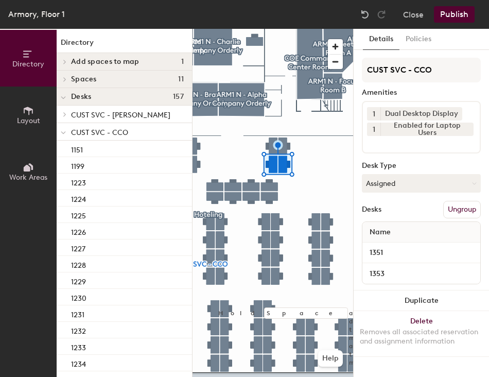
click at [460, 16] on button "Publish" at bounding box center [454, 14] width 41 height 16
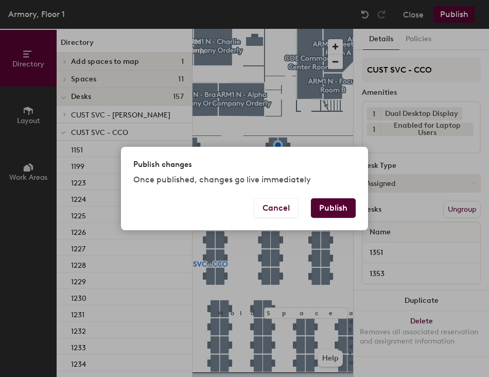
click at [341, 213] on button "Publish" at bounding box center [333, 208] width 45 height 20
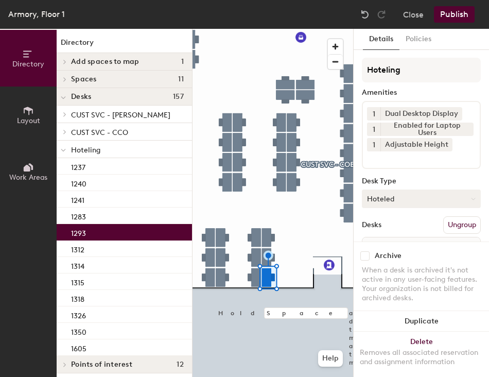
click at [398, 206] on button "Hoteled" at bounding box center [421, 199] width 119 height 19
click at [395, 232] on div "Assigned" at bounding box center [414, 230] width 103 height 15
click at [443, 225] on button "Ungroup" at bounding box center [462, 225] width 38 height 18
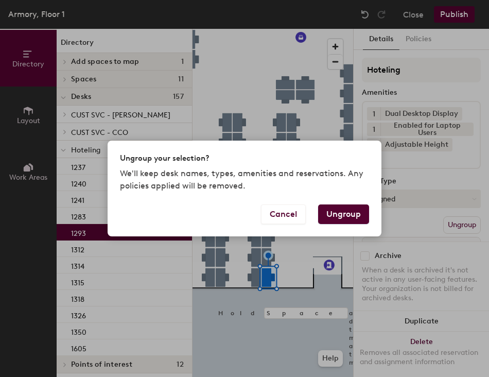
click at [339, 213] on button "Ungroup" at bounding box center [343, 214] width 51 height 20
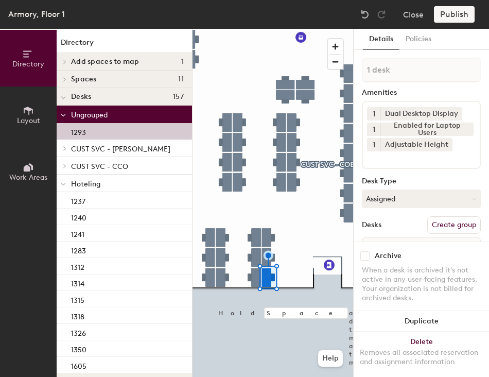
click at [255, 29] on div at bounding box center [273, 29] width 161 height 0
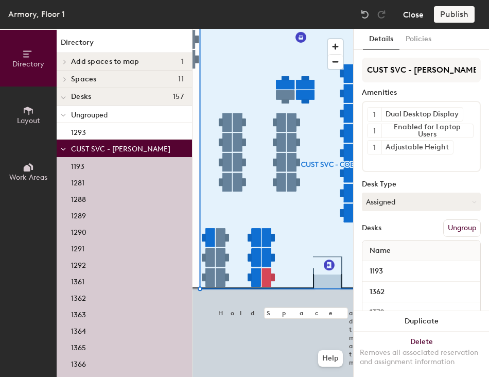
click at [414, 20] on button "Close" at bounding box center [413, 14] width 21 height 16
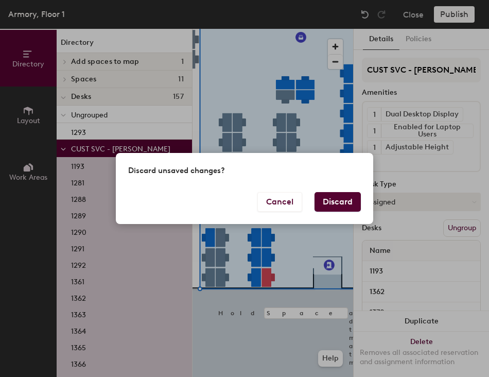
click at [323, 201] on button "Discard" at bounding box center [338, 202] width 46 height 20
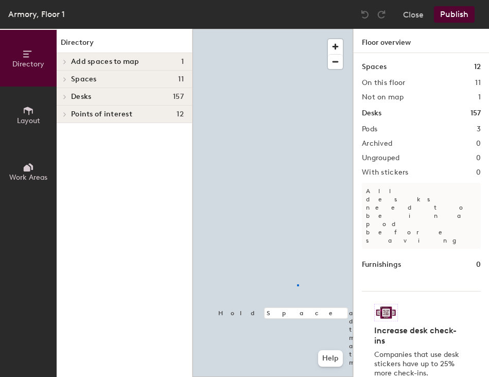
click at [297, 29] on div at bounding box center [273, 29] width 161 height 0
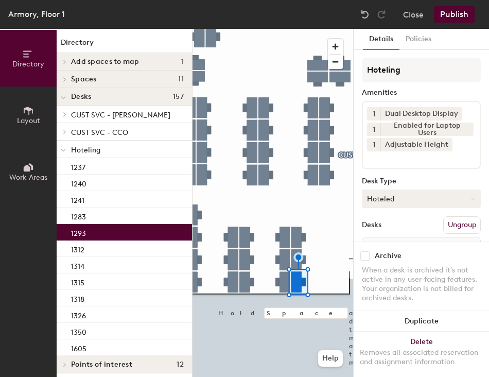
click at [394, 202] on button "Hoteled" at bounding box center [421, 199] width 119 height 19
click at [396, 230] on div "Assigned" at bounding box center [414, 230] width 103 height 15
click at [444, 222] on button "Ungroup" at bounding box center [462, 225] width 38 height 18
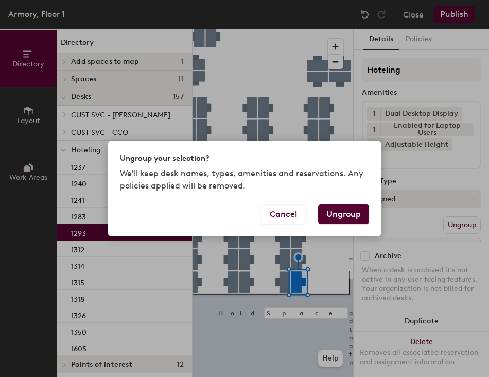
click at [339, 218] on button "Ungroup" at bounding box center [343, 214] width 51 height 20
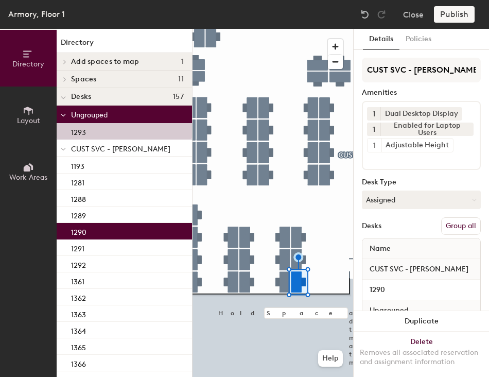
click at [452, 227] on button "Group all" at bounding box center [461, 226] width 40 height 18
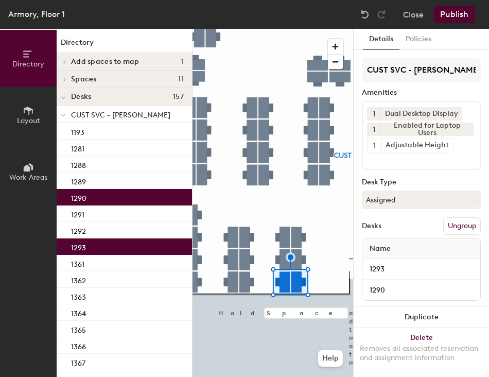
click at [454, 22] on button "Publish" at bounding box center [454, 14] width 41 height 16
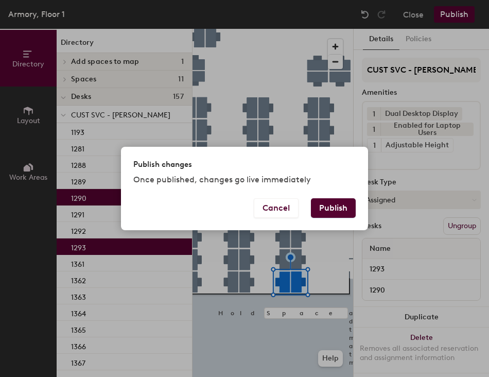
click at [335, 210] on button "Publish" at bounding box center [333, 208] width 45 height 20
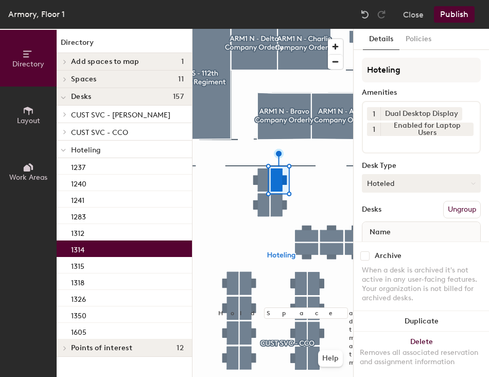
click at [392, 182] on button "Hoteled" at bounding box center [421, 183] width 119 height 19
click at [391, 215] on div "Assigned" at bounding box center [414, 215] width 103 height 15
click at [451, 204] on button "Ungroup" at bounding box center [462, 210] width 38 height 18
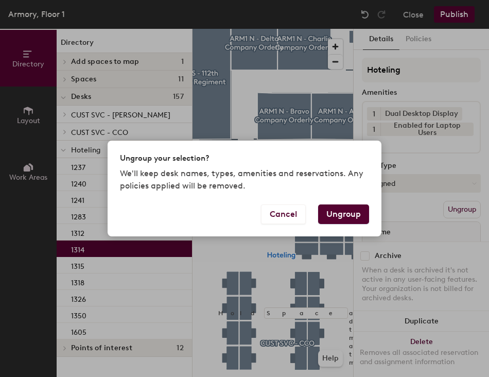
click at [357, 217] on button "Ungroup" at bounding box center [343, 214] width 51 height 20
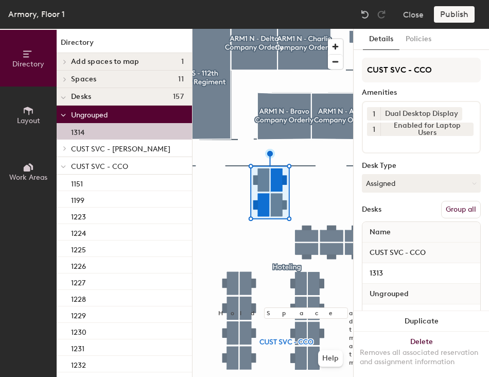
click at [451, 209] on button "Group all" at bounding box center [461, 210] width 40 height 18
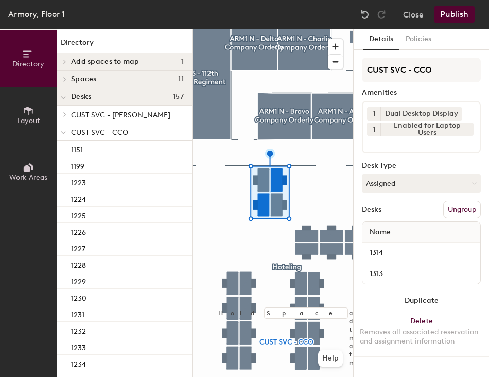
click at [448, 24] on div "Armory, Floor 1 Close Publish" at bounding box center [244, 14] width 489 height 29
click at [446, 16] on button "Publish" at bounding box center [454, 14] width 41 height 16
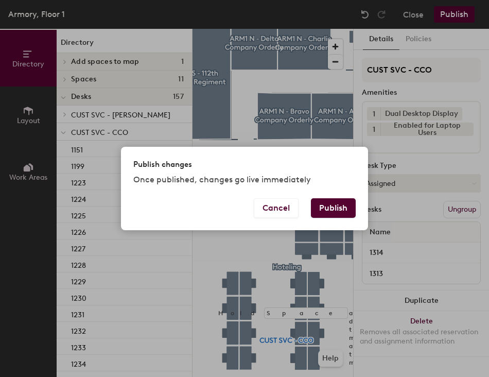
drag, startPoint x: 330, startPoint y: 204, endPoint x: 330, endPoint y: 211, distance: 7.2
click at [330, 204] on button "Publish" at bounding box center [333, 208] width 45 height 20
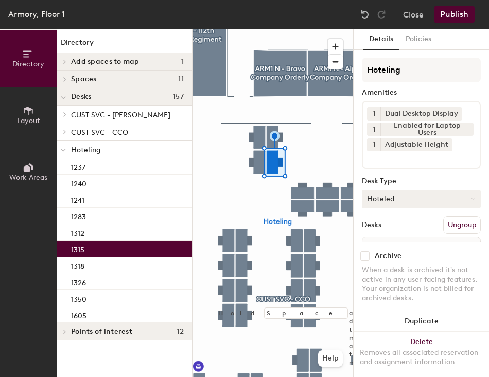
click at [382, 208] on button "Hoteled" at bounding box center [421, 199] width 119 height 19
click at [380, 256] on div "Hoteled" at bounding box center [414, 261] width 103 height 15
click at [406, 198] on button "Hoteled" at bounding box center [421, 199] width 119 height 19
click at [401, 231] on div "Assigned" at bounding box center [414, 230] width 103 height 15
click at [447, 224] on button "Ungroup" at bounding box center [462, 225] width 38 height 18
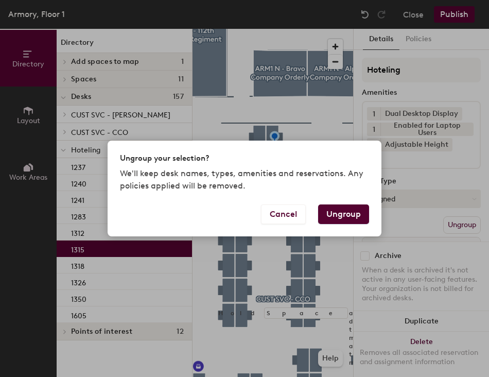
click at [354, 214] on button "Ungroup" at bounding box center [343, 214] width 51 height 20
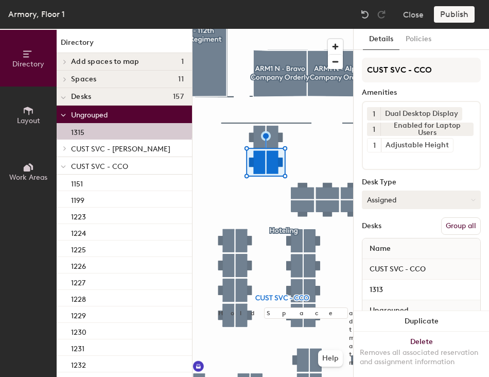
drag, startPoint x: 458, startPoint y: 226, endPoint x: 448, endPoint y: 197, distance: 30.8
click at [458, 226] on button "Group all" at bounding box center [461, 226] width 40 height 18
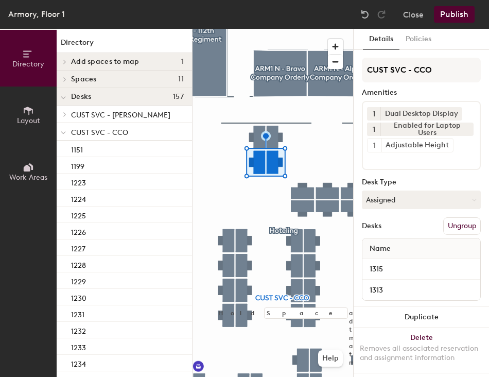
click at [453, 20] on button "Publish" at bounding box center [454, 14] width 41 height 16
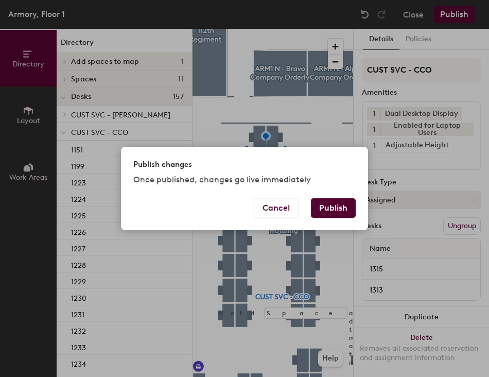
drag, startPoint x: 332, startPoint y: 200, endPoint x: 330, endPoint y: 208, distance: 8.5
click at [330, 205] on button "Publish" at bounding box center [333, 208] width 45 height 20
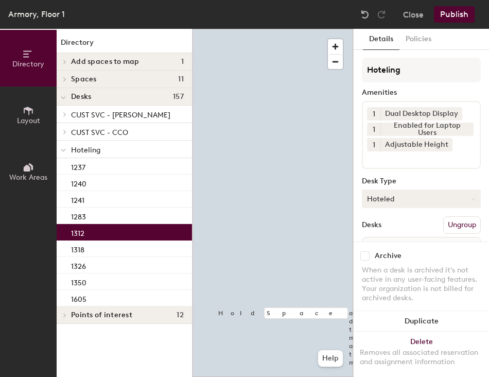
click at [378, 194] on button "Hoteled" at bounding box center [421, 199] width 119 height 19
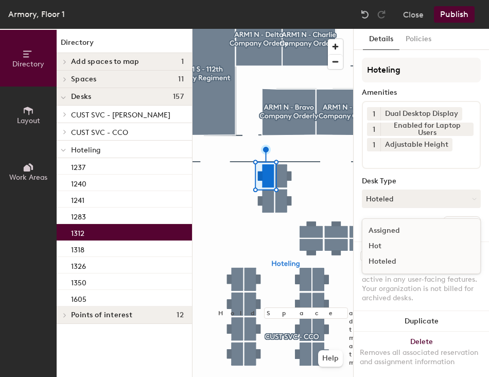
click at [403, 232] on div "Assigned" at bounding box center [414, 230] width 103 height 15
click at [445, 213] on div "Hoteling Amenities 1 Dual Desktop Display 1 Enabled for Laptop Users 1 Adjustab…" at bounding box center [421, 172] width 119 height 228
click at [443, 221] on button "Ungroup" at bounding box center [462, 225] width 38 height 18
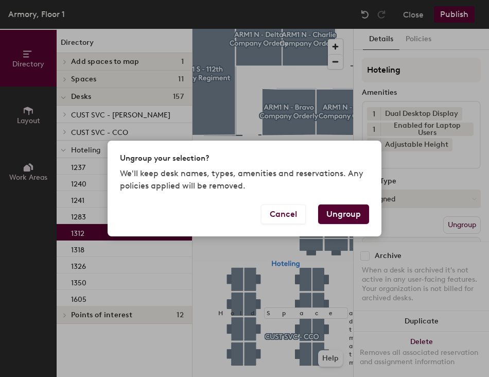
click at [350, 215] on button "Ungroup" at bounding box center [343, 214] width 51 height 20
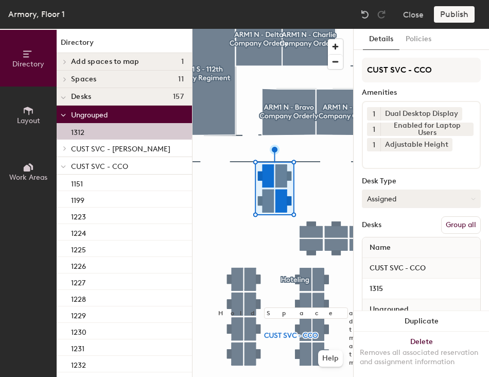
click at [451, 223] on button "Group all" at bounding box center [461, 225] width 40 height 18
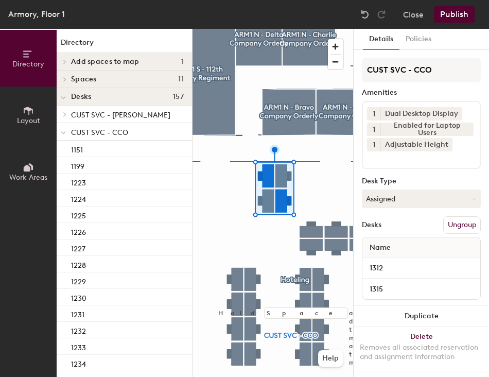
click at [459, 15] on button "Publish" at bounding box center [454, 14] width 41 height 16
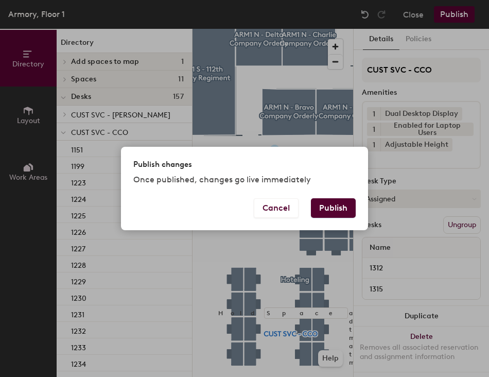
drag, startPoint x: 346, startPoint y: 210, endPoint x: 340, endPoint y: 214, distance: 7.3
click at [343, 210] on button "Publish" at bounding box center [333, 208] width 45 height 20
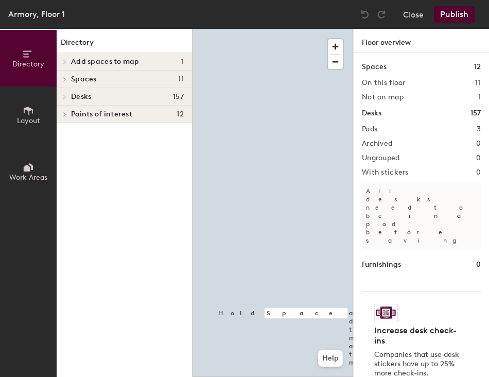
click at [269, 29] on div at bounding box center [273, 29] width 161 height 0
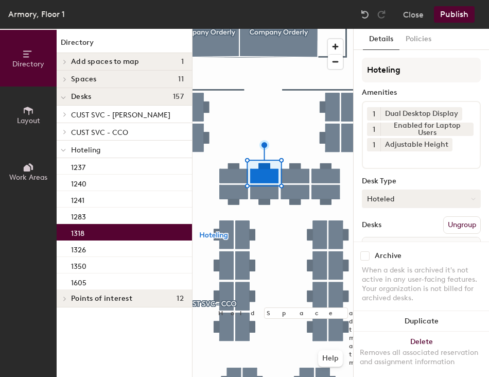
click at [376, 204] on button "Hoteled" at bounding box center [421, 199] width 119 height 19
click at [395, 200] on button "Hoteled" at bounding box center [421, 199] width 119 height 19
click at [392, 200] on button "Hoteled" at bounding box center [421, 199] width 119 height 19
click at [391, 224] on div "Assigned" at bounding box center [414, 230] width 103 height 15
click at [443, 228] on button "Ungroup" at bounding box center [462, 225] width 38 height 18
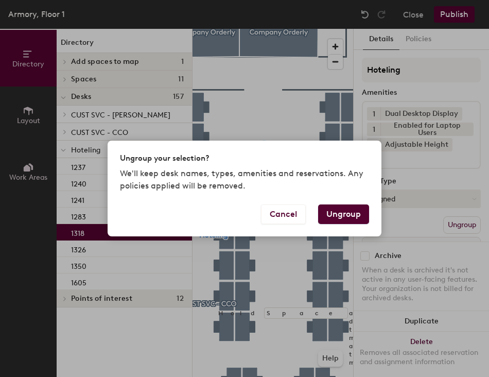
click at [342, 217] on button "Ungroup" at bounding box center [343, 214] width 51 height 20
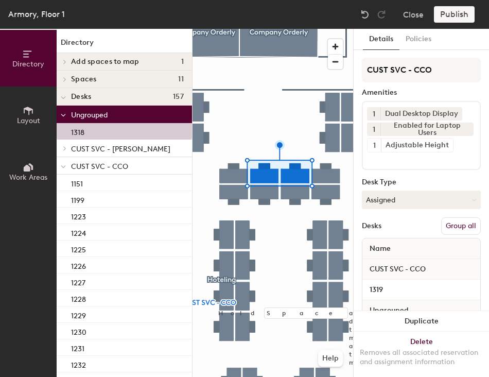
click at [445, 223] on button "Group all" at bounding box center [461, 226] width 40 height 18
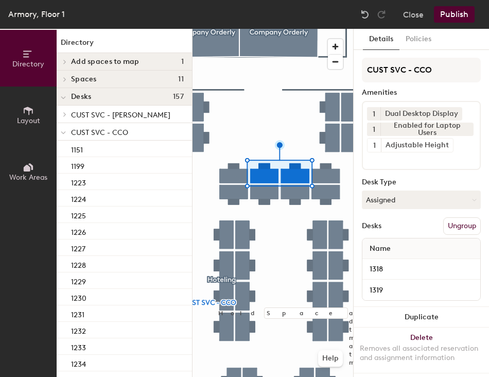
click at [452, 11] on button "Publish" at bounding box center [454, 14] width 41 height 16
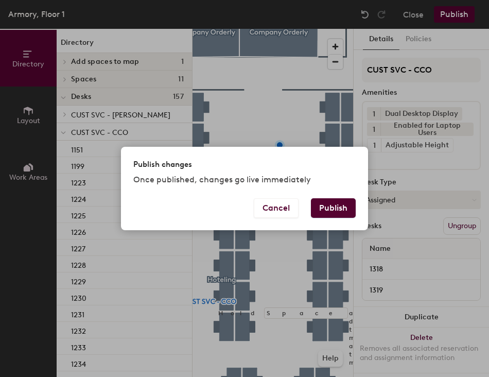
click at [338, 214] on button "Publish" at bounding box center [333, 208] width 45 height 20
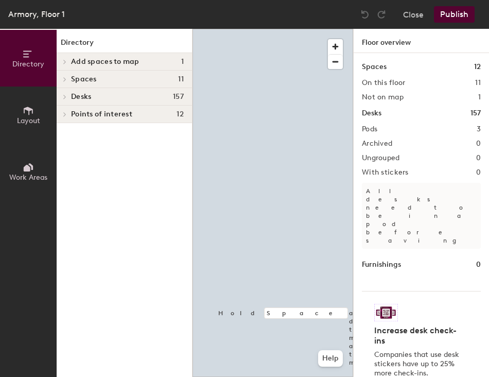
click at [305, 29] on div at bounding box center [273, 29] width 161 height 0
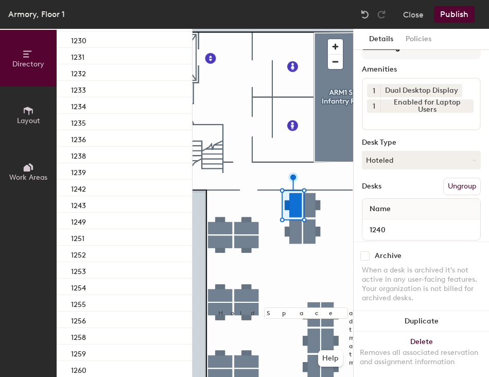
scroll to position [46, 0]
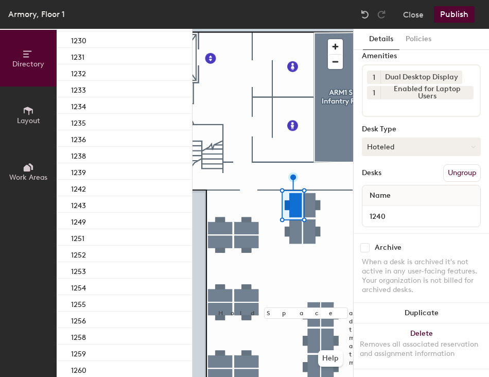
click at [409, 146] on button "Hoteled" at bounding box center [421, 146] width 119 height 19
click at [398, 171] on div "Assigned" at bounding box center [414, 178] width 103 height 15
click at [456, 164] on button "Ungroup" at bounding box center [462, 173] width 38 height 18
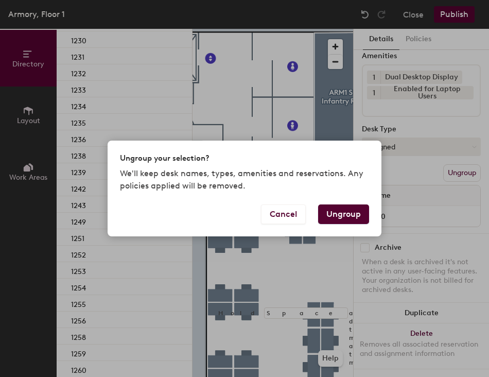
click at [342, 211] on button "Ungroup" at bounding box center [343, 214] width 51 height 20
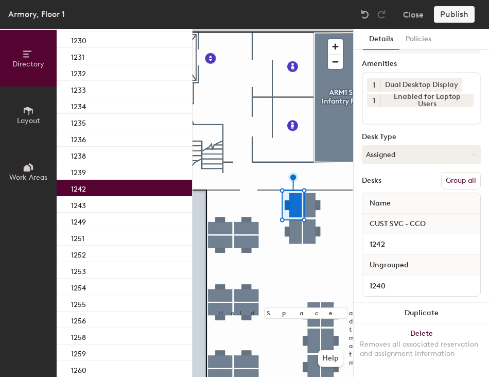
scroll to position [38, 0]
drag, startPoint x: 440, startPoint y: 170, endPoint x: 446, endPoint y: 149, distance: 21.5
click at [441, 172] on button "Group all" at bounding box center [461, 181] width 40 height 18
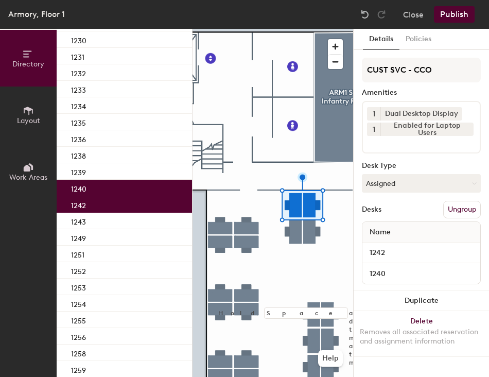
click at [453, 19] on button "Publish" at bounding box center [454, 14] width 41 height 16
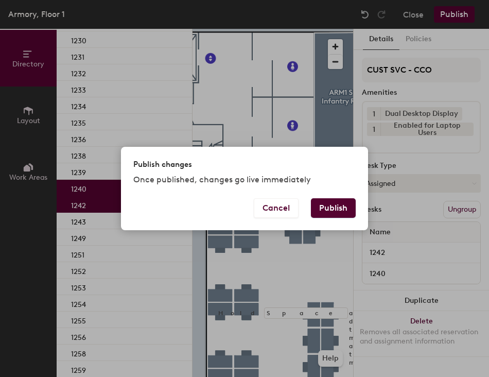
click at [317, 205] on button "Publish" at bounding box center [333, 208] width 45 height 20
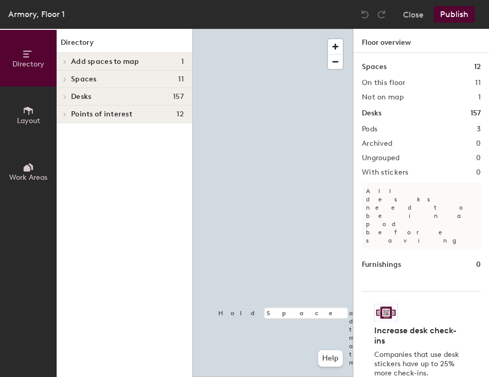
click at [266, 29] on div at bounding box center [273, 29] width 161 height 0
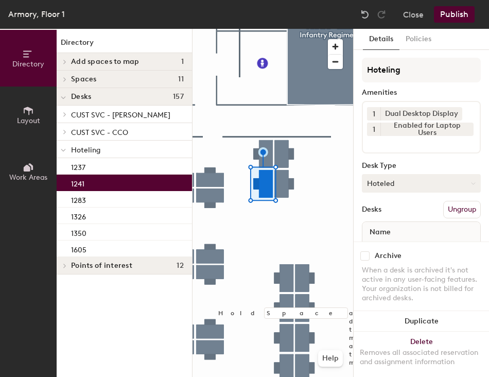
click at [400, 190] on button "Hoteled" at bounding box center [421, 183] width 119 height 19
click at [400, 216] on div "Assigned" at bounding box center [414, 215] width 103 height 15
click at [455, 210] on button "Ungroup" at bounding box center [462, 210] width 38 height 18
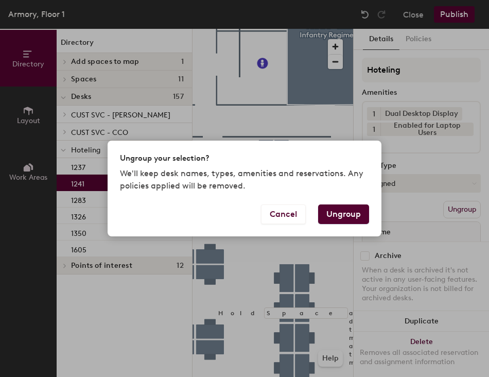
click at [356, 216] on button "Ungroup" at bounding box center [343, 214] width 51 height 20
click at [356, 217] on div "Details Policies Hoteling Amenities 1 Dual Desktop Display 1 Enabled for Laptop…" at bounding box center [421, 203] width 135 height 348
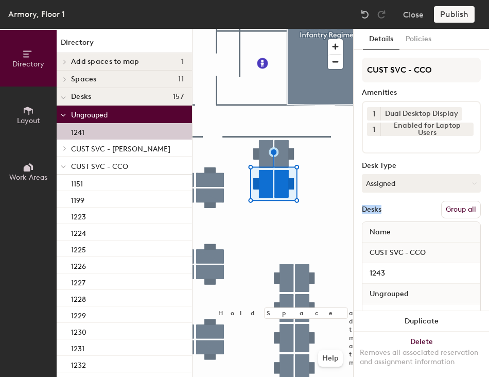
click at [443, 204] on button "Group all" at bounding box center [461, 210] width 40 height 18
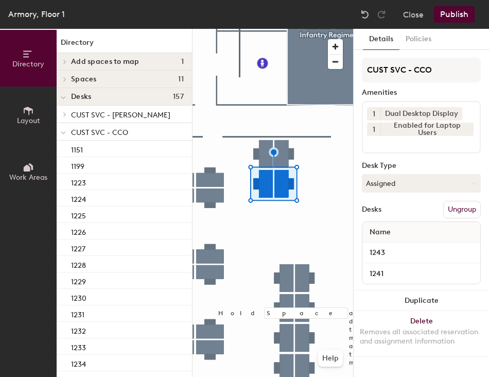
click at [451, 21] on button "Publish" at bounding box center [454, 14] width 41 height 16
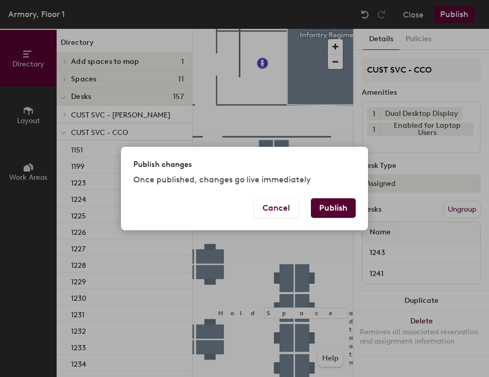
drag, startPoint x: 334, startPoint y: 214, endPoint x: 311, endPoint y: 230, distance: 28.6
click at [334, 214] on button "Publish" at bounding box center [333, 208] width 45 height 20
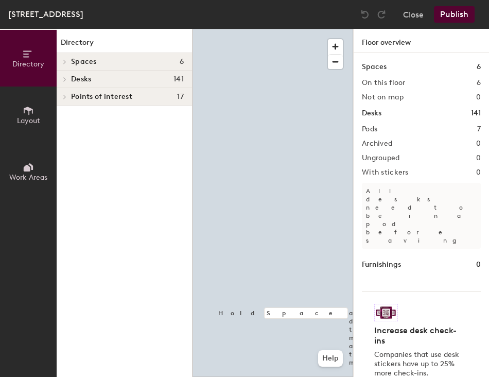
click at [296, 29] on div at bounding box center [273, 29] width 161 height 0
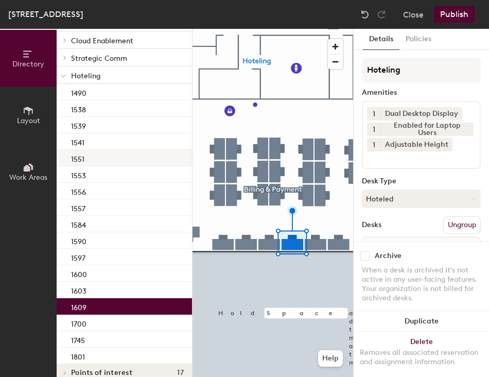
scroll to position [140, 0]
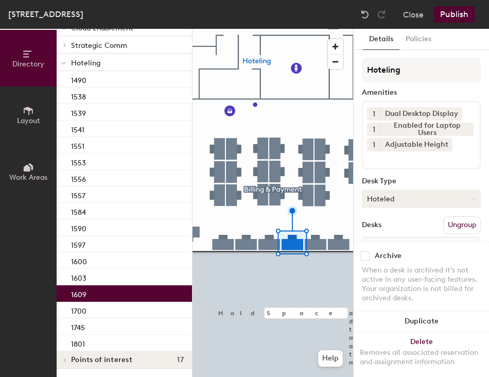
click at [369, 204] on button "Hoteled" at bounding box center [421, 199] width 119 height 19
drag, startPoint x: 378, startPoint y: 235, endPoint x: 383, endPoint y: 238, distance: 5.9
click at [379, 235] on div "Assigned" at bounding box center [414, 230] width 103 height 15
click at [456, 222] on button "Ungroup" at bounding box center [462, 225] width 38 height 18
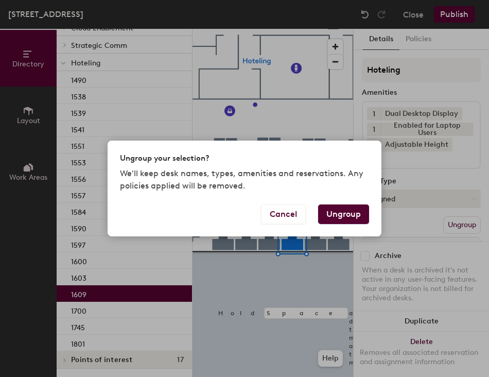
click at [346, 212] on button "Ungroup" at bounding box center [343, 214] width 51 height 20
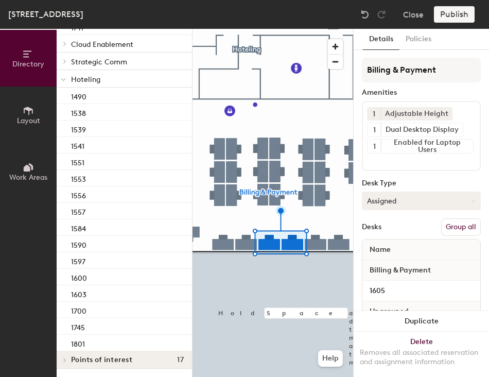
drag, startPoint x: 442, startPoint y: 229, endPoint x: 446, endPoint y: 193, distance: 36.2
click at [443, 228] on button "Group all" at bounding box center [461, 227] width 40 height 18
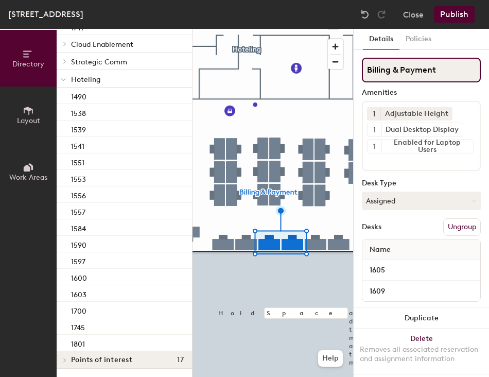
scroll to position [733, 0]
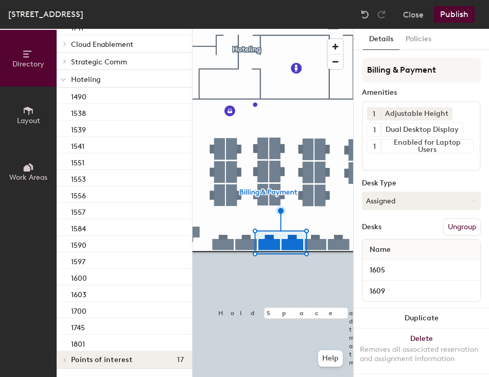
click at [459, 21] on button "Publish" at bounding box center [454, 14] width 41 height 16
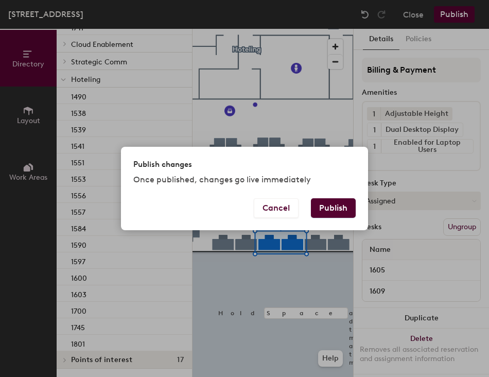
drag, startPoint x: 338, startPoint y: 214, endPoint x: 320, endPoint y: 231, distance: 24.8
click at [336, 215] on button "Publish" at bounding box center [333, 208] width 45 height 20
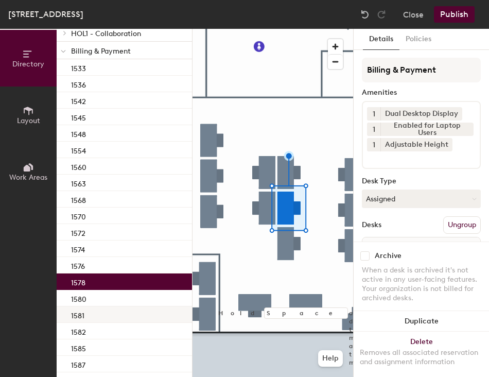
scroll to position [206, 0]
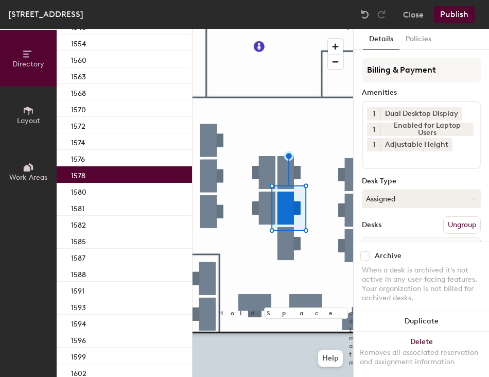
drag, startPoint x: 397, startPoint y: 203, endPoint x: 395, endPoint y: 217, distance: 14.1
click at [397, 203] on button "Assigned" at bounding box center [421, 199] width 119 height 19
click at [392, 263] on div "Hoteled" at bounding box center [414, 261] width 103 height 15
click at [446, 231] on button "Ungroup" at bounding box center [462, 225] width 38 height 18
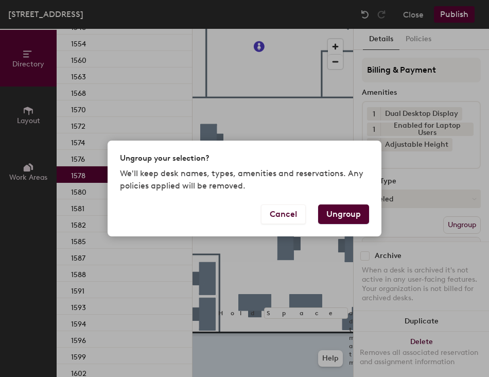
click at [352, 217] on button "Ungroup" at bounding box center [343, 214] width 51 height 20
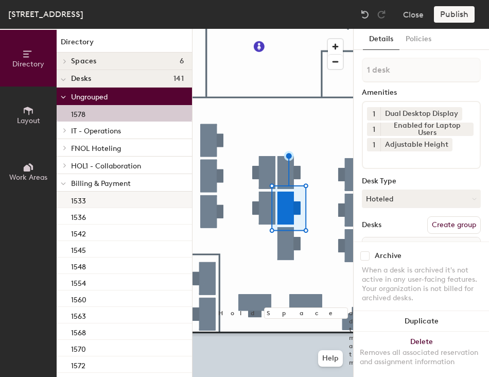
scroll to position [0, 0]
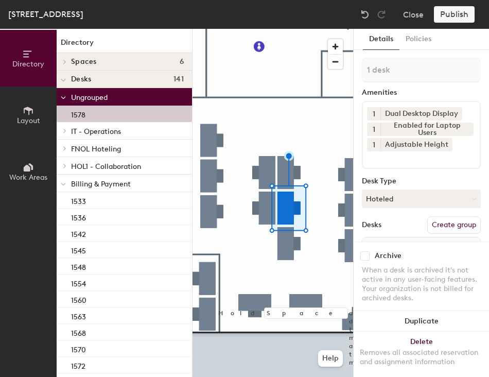
click at [60, 182] on div at bounding box center [63, 183] width 13 height 17
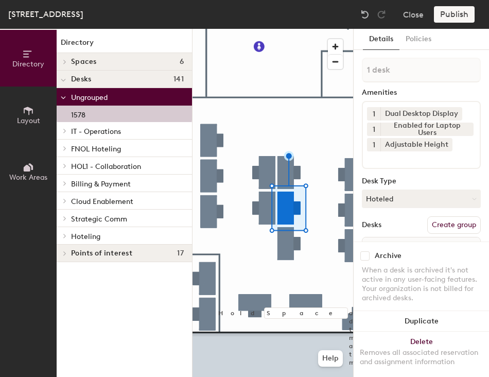
click at [65, 237] on icon at bounding box center [65, 235] width 4 height 5
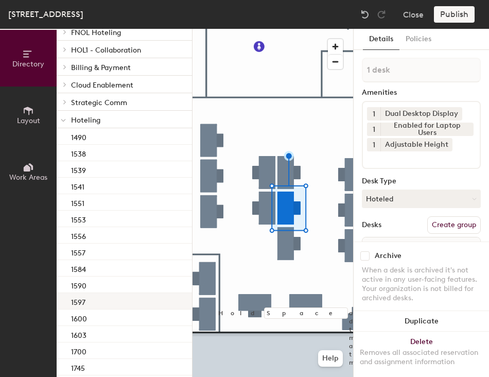
scroll to position [157, 0]
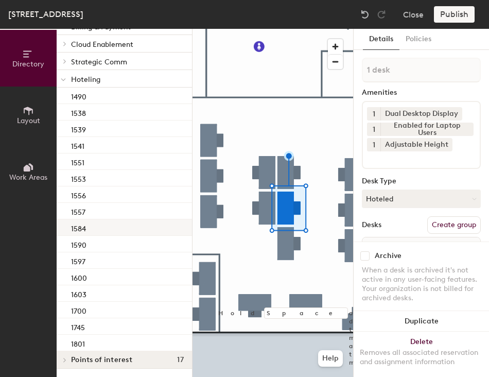
click at [115, 229] on div "1584" at bounding box center [124, 227] width 135 height 16
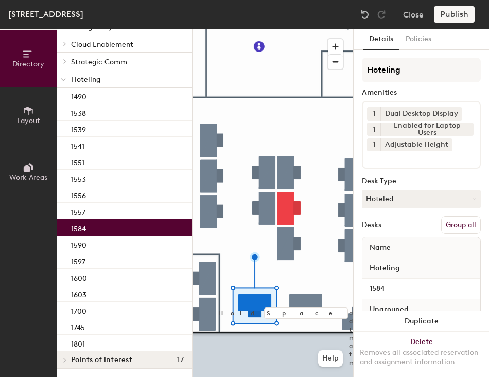
drag, startPoint x: 449, startPoint y: 226, endPoint x: 449, endPoint y: 189, distance: 37.1
click at [449, 226] on button "Group all" at bounding box center [461, 225] width 40 height 18
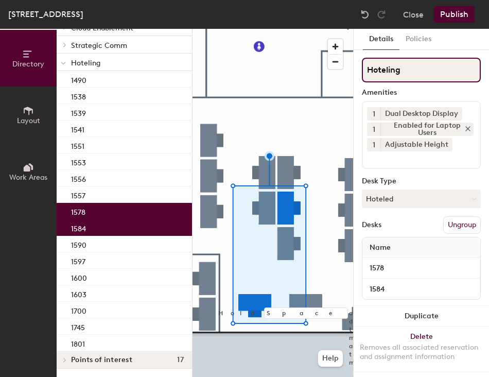
scroll to position [123, 0]
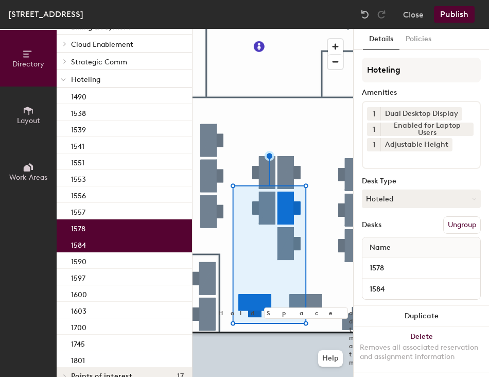
click at [449, 16] on button "Publish" at bounding box center [454, 14] width 41 height 16
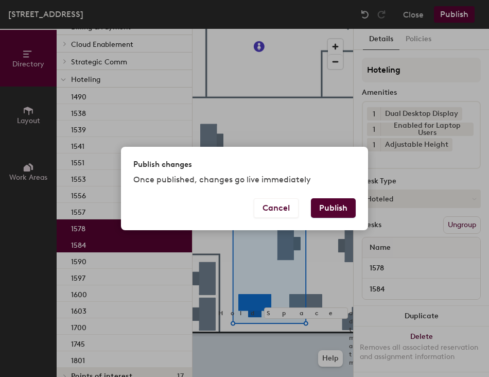
click at [337, 208] on button "Publish" at bounding box center [333, 208] width 45 height 20
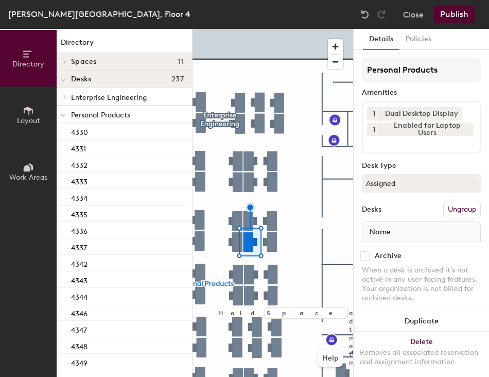
scroll to position [46, 0]
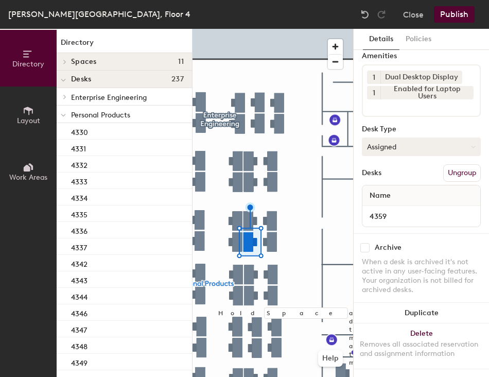
click at [383, 143] on button "Assigned" at bounding box center [421, 146] width 119 height 19
click at [385, 206] on div "Hoteled" at bounding box center [414, 209] width 103 height 15
click at [445, 166] on button "Ungroup" at bounding box center [462, 173] width 38 height 18
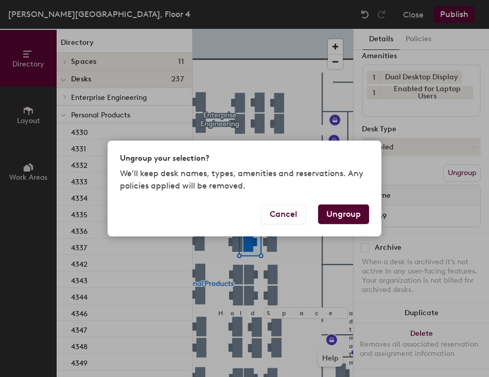
click at [346, 214] on button "Ungroup" at bounding box center [343, 214] width 51 height 20
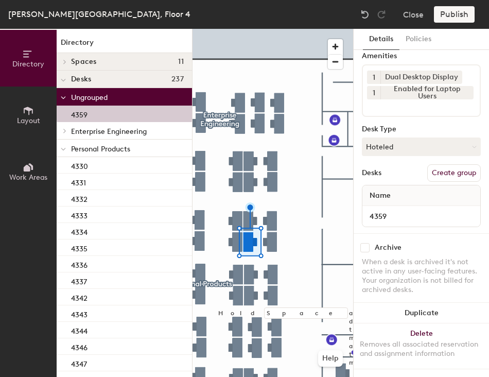
click at [64, 145] on span at bounding box center [63, 149] width 5 height 9
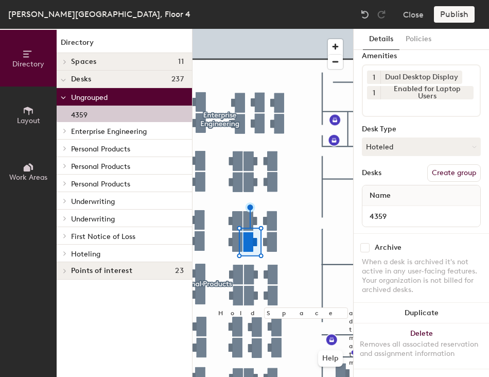
click at [64, 255] on icon at bounding box center [65, 253] width 2 height 4
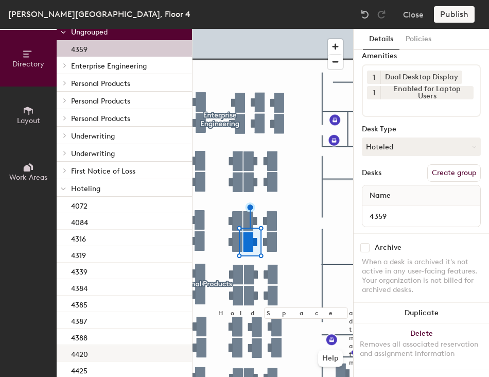
scroll to position [154, 0]
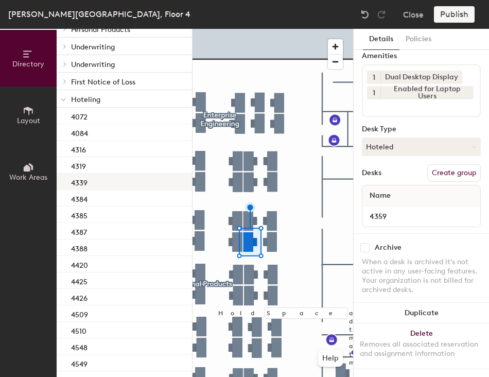
click at [106, 181] on div "4339" at bounding box center [124, 182] width 135 height 16
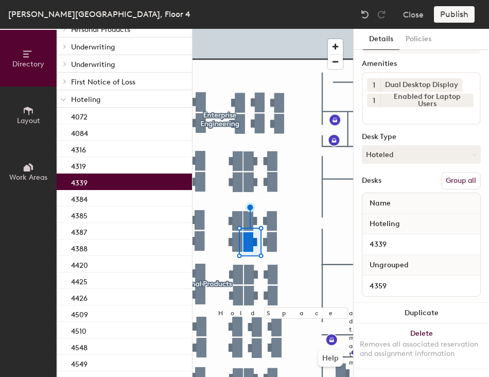
scroll to position [38, 0]
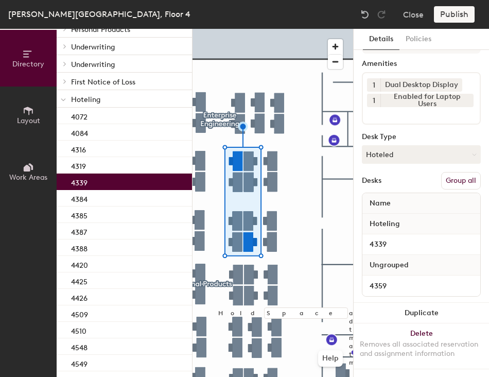
click at [443, 173] on button "Group all" at bounding box center [461, 181] width 40 height 18
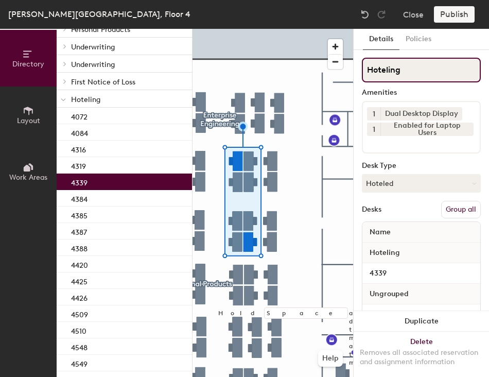
scroll to position [121, 0]
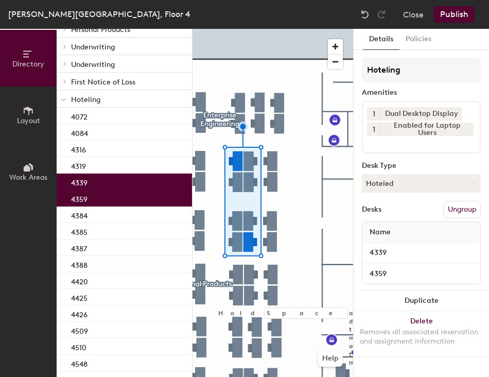
click at [460, 15] on button "Publish" at bounding box center [454, 14] width 41 height 16
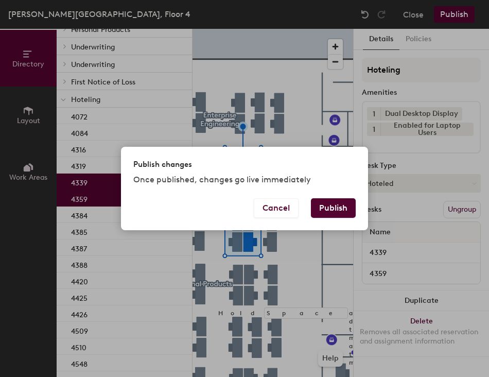
click at [345, 205] on button "Publish" at bounding box center [333, 208] width 45 height 20
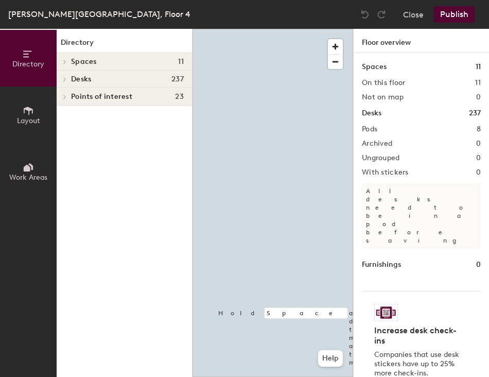
click at [232, 29] on div at bounding box center [273, 29] width 161 height 0
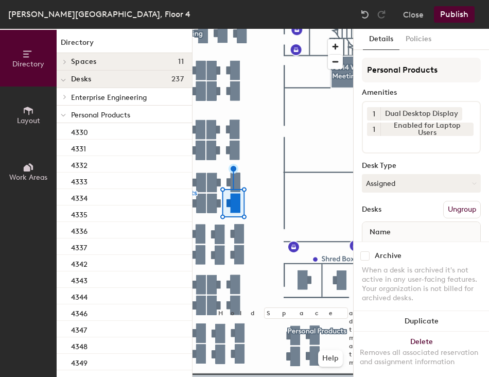
scroll to position [46, 0]
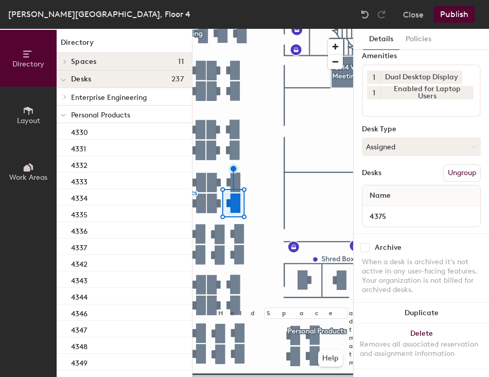
click at [234, 29] on div at bounding box center [273, 29] width 161 height 0
drag, startPoint x: 390, startPoint y: 139, endPoint x: 390, endPoint y: 150, distance: 11.3
click at [390, 141] on button "Assigned" at bounding box center [421, 146] width 119 height 19
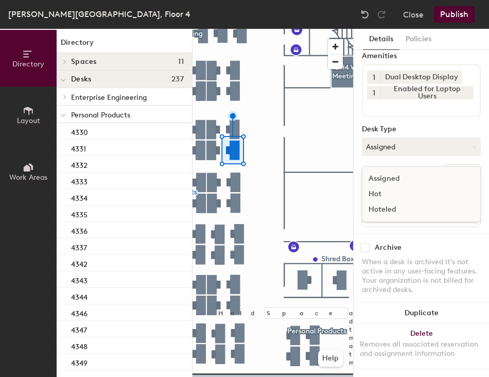
click at [389, 208] on div "Hoteled" at bounding box center [414, 209] width 103 height 15
click at [446, 166] on button "Ungroup" at bounding box center [462, 173] width 38 height 18
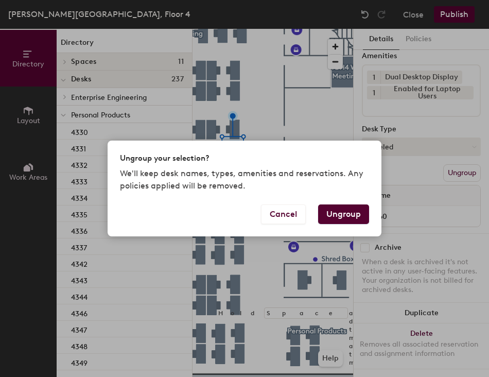
click at [352, 209] on button "Ungroup" at bounding box center [343, 214] width 51 height 20
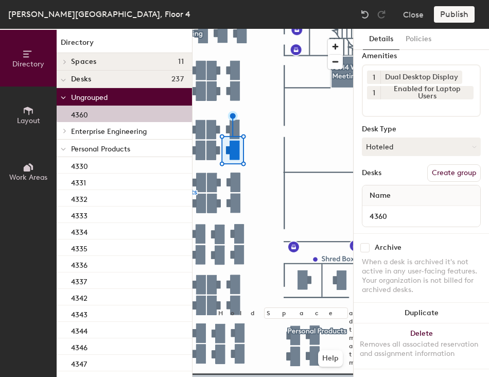
click at [64, 151] on icon at bounding box center [63, 149] width 5 height 4
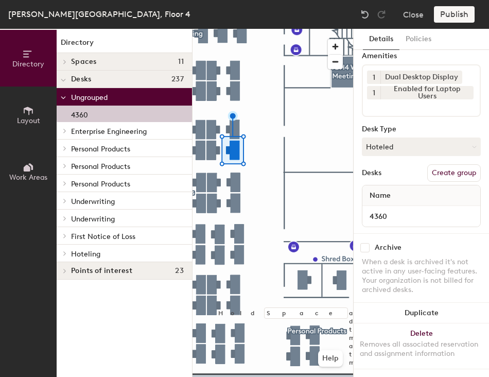
click at [65, 256] on div at bounding box center [63, 253] width 13 height 17
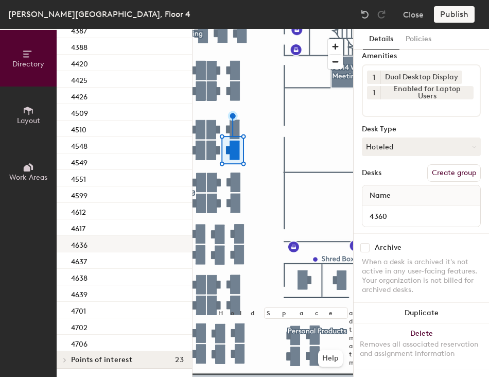
scroll to position [218, 0]
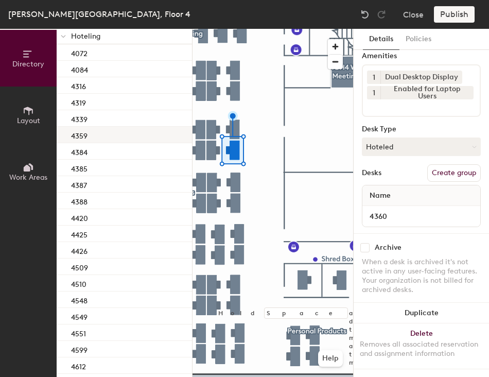
click at [112, 137] on div "4359" at bounding box center [124, 135] width 135 height 16
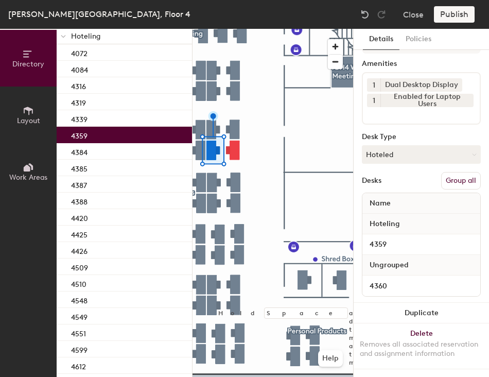
scroll to position [38, 0]
click at [445, 175] on button "Group all" at bounding box center [461, 181] width 40 height 18
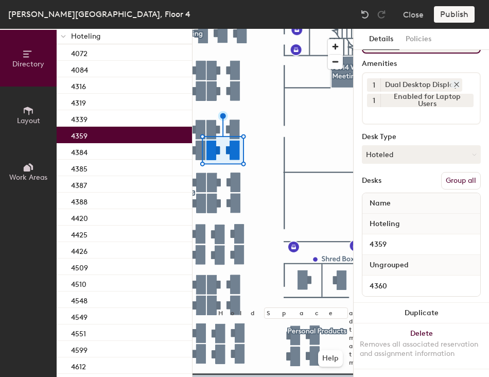
scroll to position [0, 0]
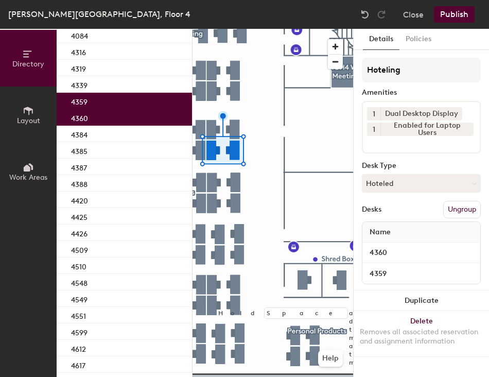
click at [455, 14] on button "Publish" at bounding box center [454, 14] width 41 height 16
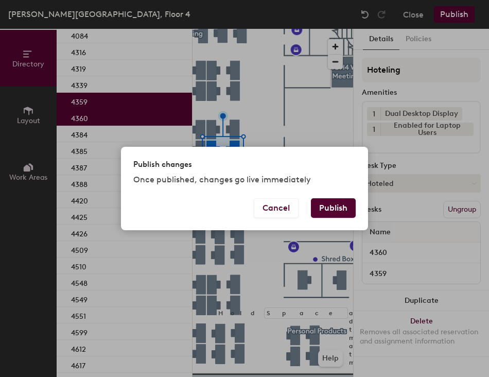
click at [334, 209] on button "Publish" at bounding box center [333, 208] width 45 height 20
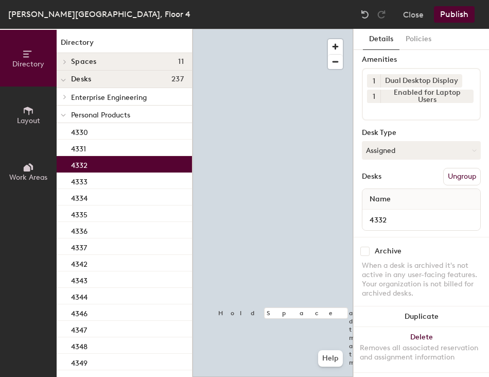
scroll to position [46, 0]
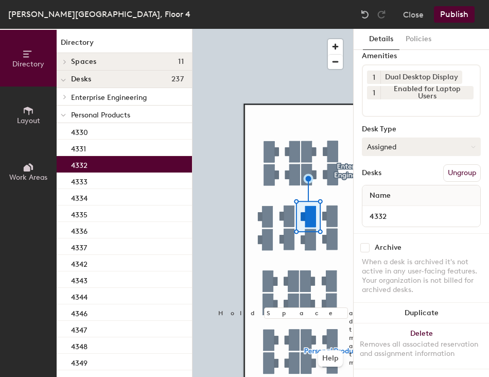
drag, startPoint x: 429, startPoint y: 131, endPoint x: 426, endPoint y: 144, distance: 12.6
click at [429, 137] on button "Assigned" at bounding box center [421, 146] width 119 height 19
click at [397, 202] on div "Hoteled" at bounding box center [414, 209] width 103 height 15
click at [450, 165] on button "Ungroup" at bounding box center [462, 173] width 38 height 18
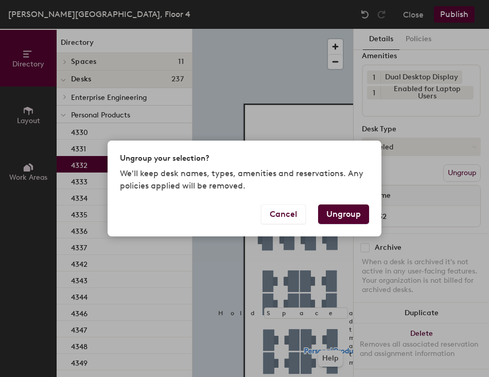
click at [340, 210] on button "Ungroup" at bounding box center [343, 214] width 51 height 20
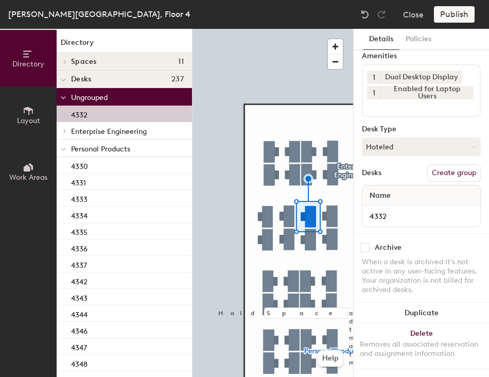
click at [61, 148] on icon at bounding box center [63, 149] width 4 height 2
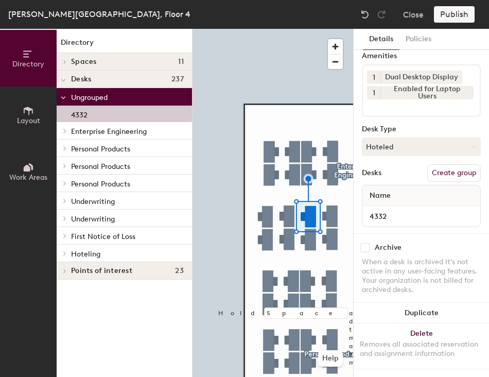
click at [65, 252] on icon at bounding box center [65, 253] width 4 height 5
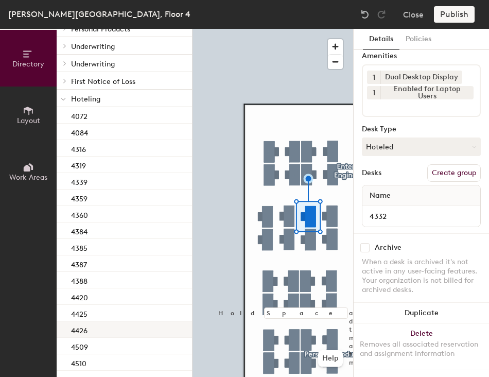
scroll to position [154, 0]
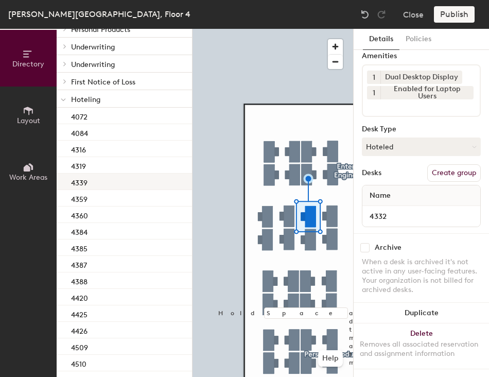
click at [114, 183] on div "4339" at bounding box center [124, 182] width 135 height 16
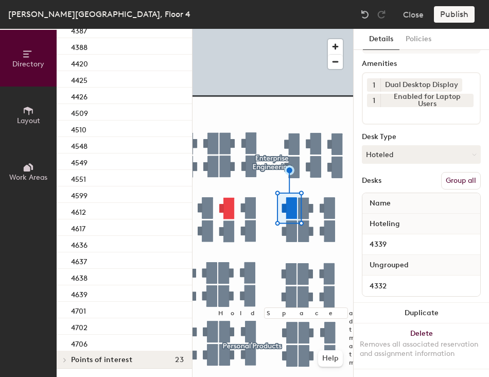
scroll to position [38, 0]
click at [448, 172] on button "Group all" at bounding box center [461, 181] width 40 height 18
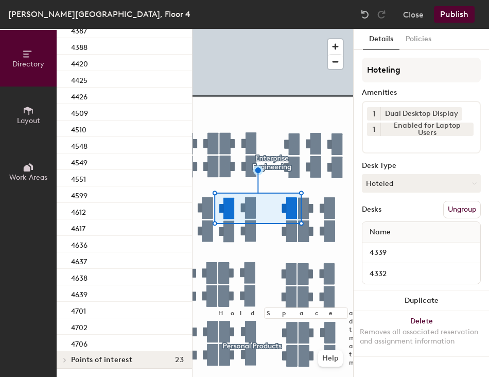
click at [448, 22] on div "Thomas B. Hagen Building, Floor 4 Close Publish" at bounding box center [244, 14] width 489 height 29
click at [449, 19] on button "Publish" at bounding box center [454, 14] width 41 height 16
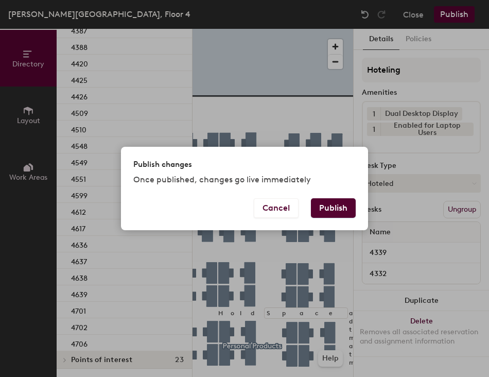
click at [334, 205] on button "Publish" at bounding box center [333, 208] width 45 height 20
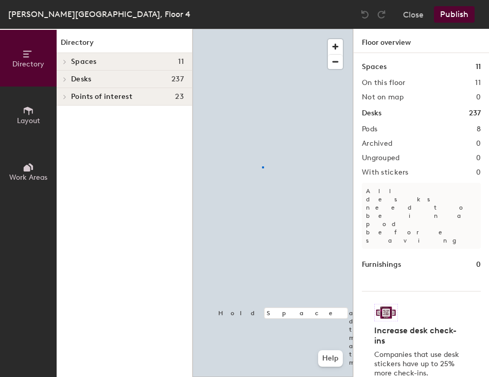
click at [262, 29] on div at bounding box center [273, 29] width 161 height 0
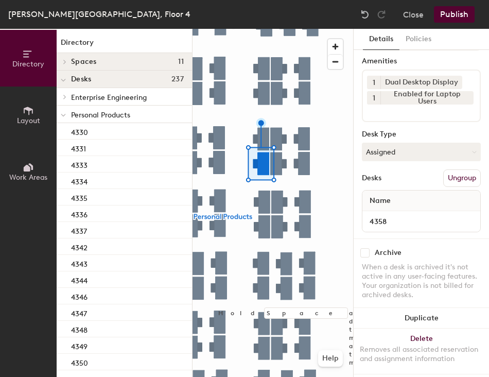
scroll to position [46, 0]
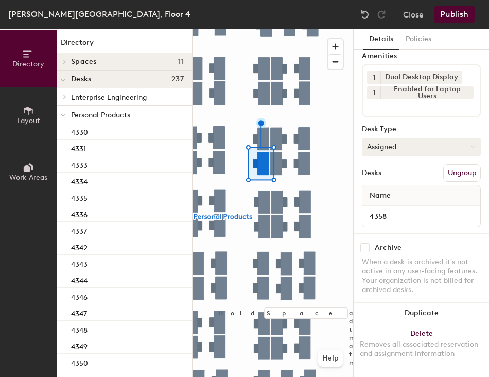
click at [403, 138] on button "Assigned" at bounding box center [421, 146] width 119 height 19
click at [403, 202] on div "Hoteled" at bounding box center [414, 209] width 103 height 15
click at [466, 164] on button "Ungroup" at bounding box center [462, 173] width 38 height 18
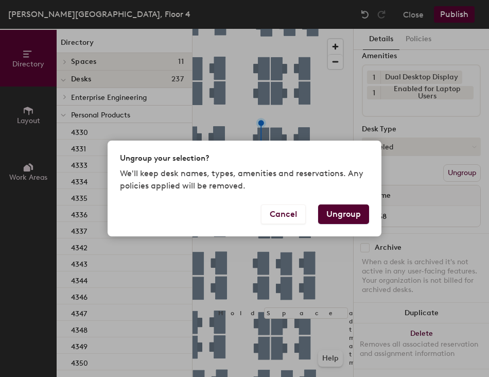
click at [348, 213] on button "Ungroup" at bounding box center [343, 214] width 51 height 20
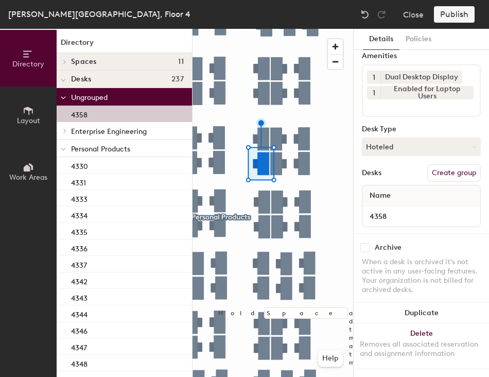
click at [66, 151] on div at bounding box center [63, 148] width 13 height 17
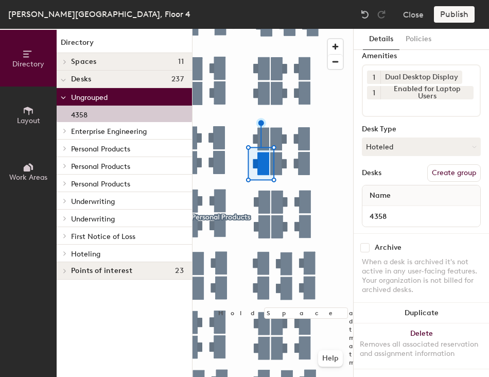
click at [65, 253] on icon at bounding box center [65, 253] width 2 height 4
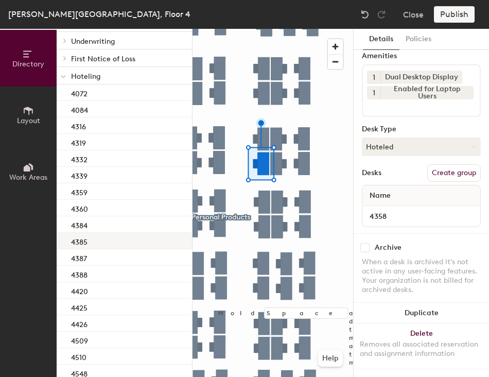
scroll to position [206, 0]
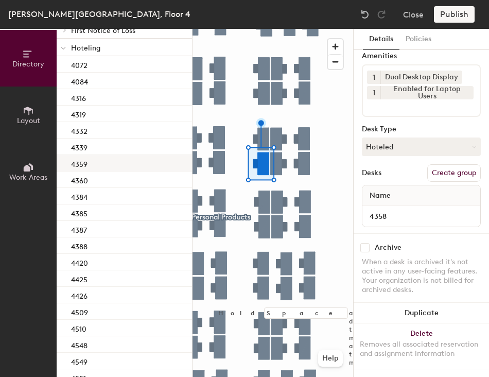
click at [106, 166] on div "4359" at bounding box center [124, 163] width 135 height 16
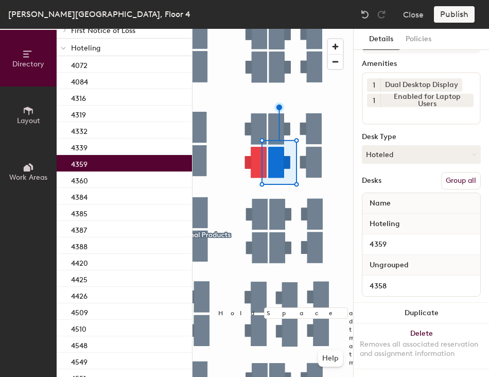
scroll to position [38, 0]
drag, startPoint x: 458, startPoint y: 170, endPoint x: 445, endPoint y: 54, distance: 117.2
click at [458, 172] on button "Group all" at bounding box center [461, 181] width 40 height 18
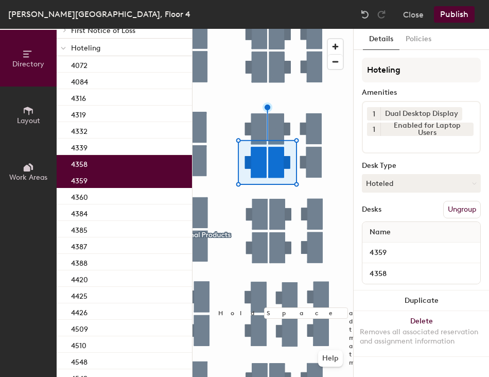
click at [448, 10] on button "Publish" at bounding box center [454, 14] width 41 height 16
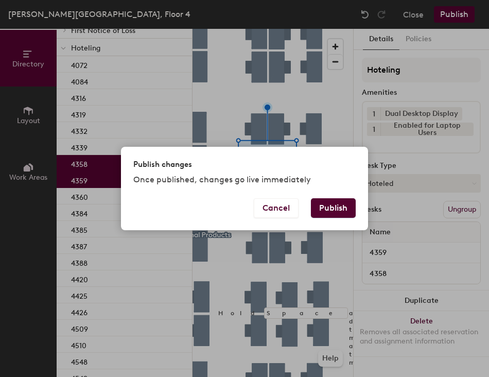
click at [326, 203] on button "Publish" at bounding box center [333, 208] width 45 height 20
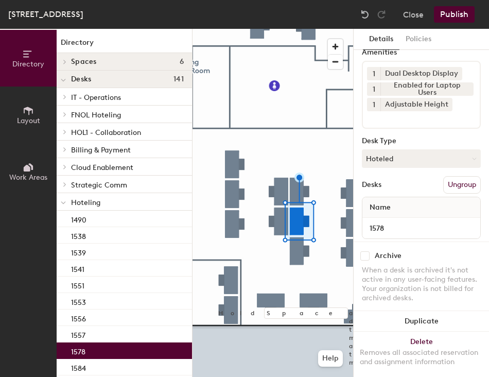
scroll to position [61, 0]
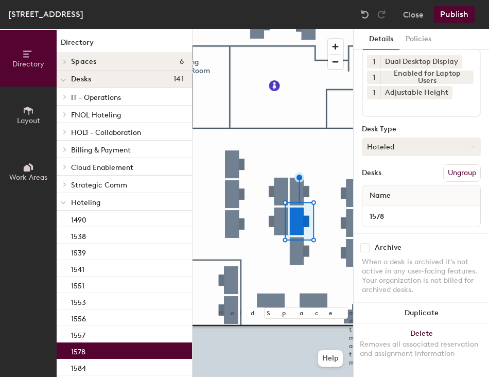
click at [420, 138] on button "Hoteled" at bounding box center [421, 146] width 119 height 19
click at [411, 173] on div "Assigned" at bounding box center [414, 178] width 103 height 15
click at [466, 165] on button "Ungroup" at bounding box center [462, 173] width 38 height 18
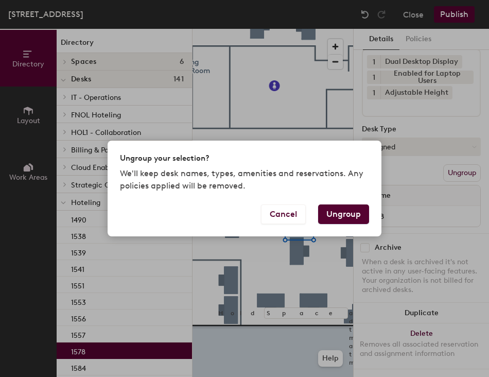
click at [325, 213] on button "Ungroup" at bounding box center [343, 214] width 51 height 20
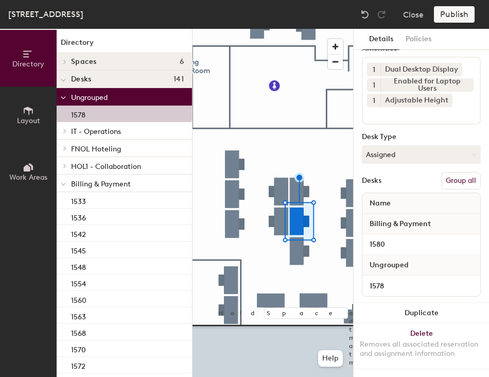
click at [466, 172] on button "Group all" at bounding box center [461, 181] width 40 height 18
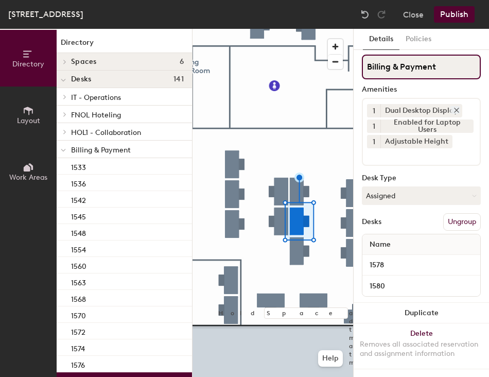
scroll to position [12, 0]
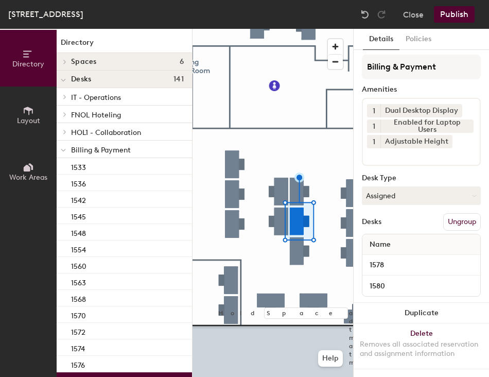
click at [452, 18] on button "Publish" at bounding box center [454, 14] width 41 height 16
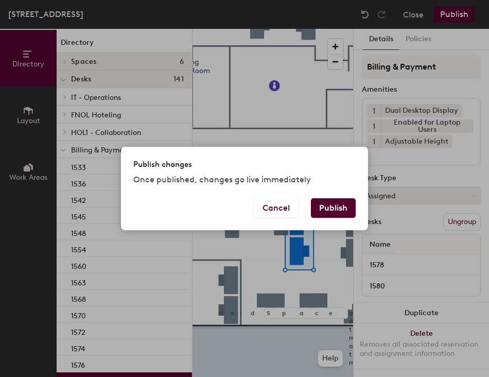
click at [335, 210] on button "Publish" at bounding box center [333, 208] width 45 height 20
